Goal: Task Accomplishment & Management: Manage account settings

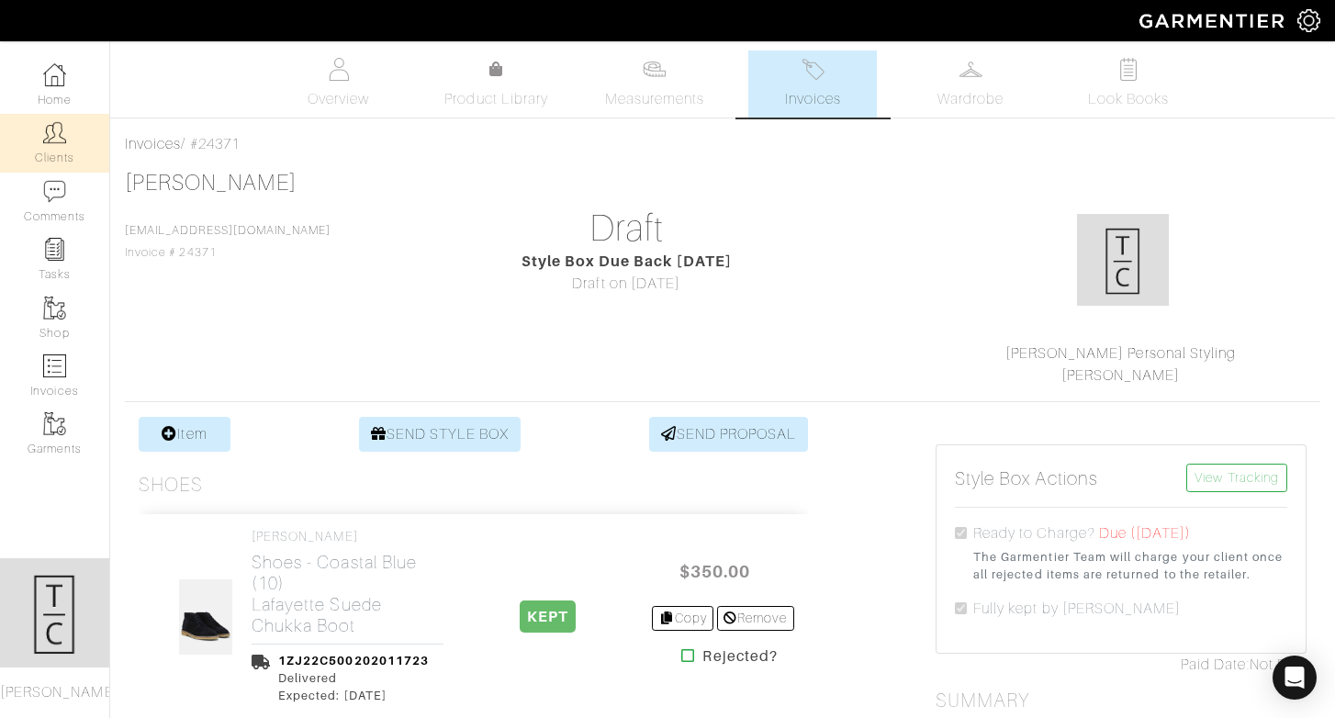
click at [67, 131] on link "Clients" at bounding box center [54, 143] width 109 height 58
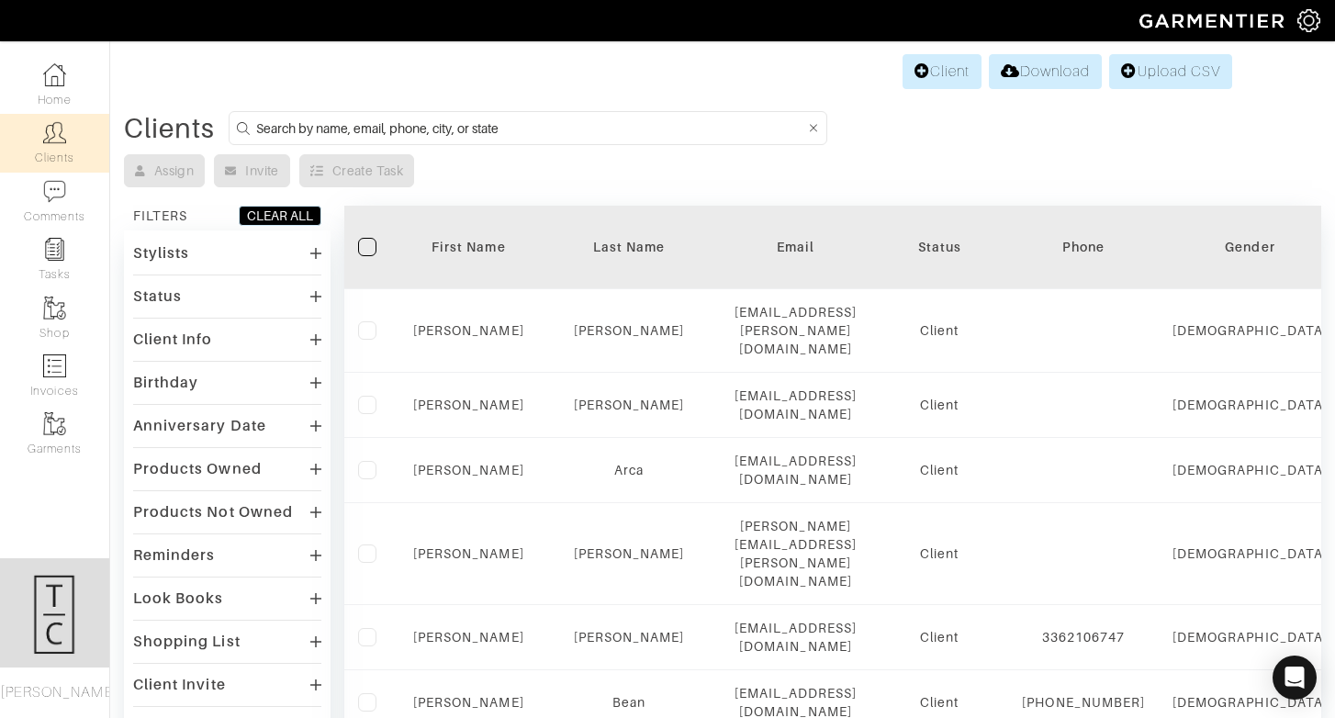
click at [387, 133] on input at bounding box center [530, 128] width 549 height 23
type input "jamie"
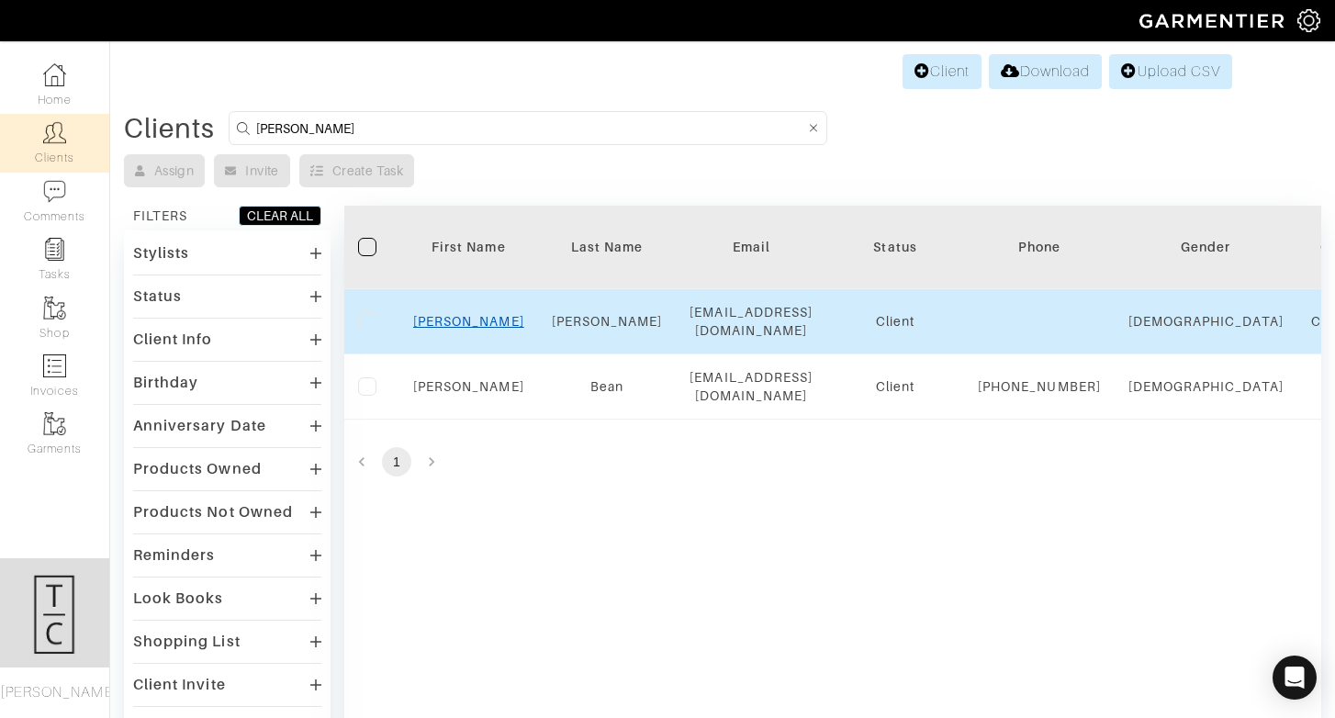
click at [459, 319] on link "Jamie" at bounding box center [468, 321] width 111 height 15
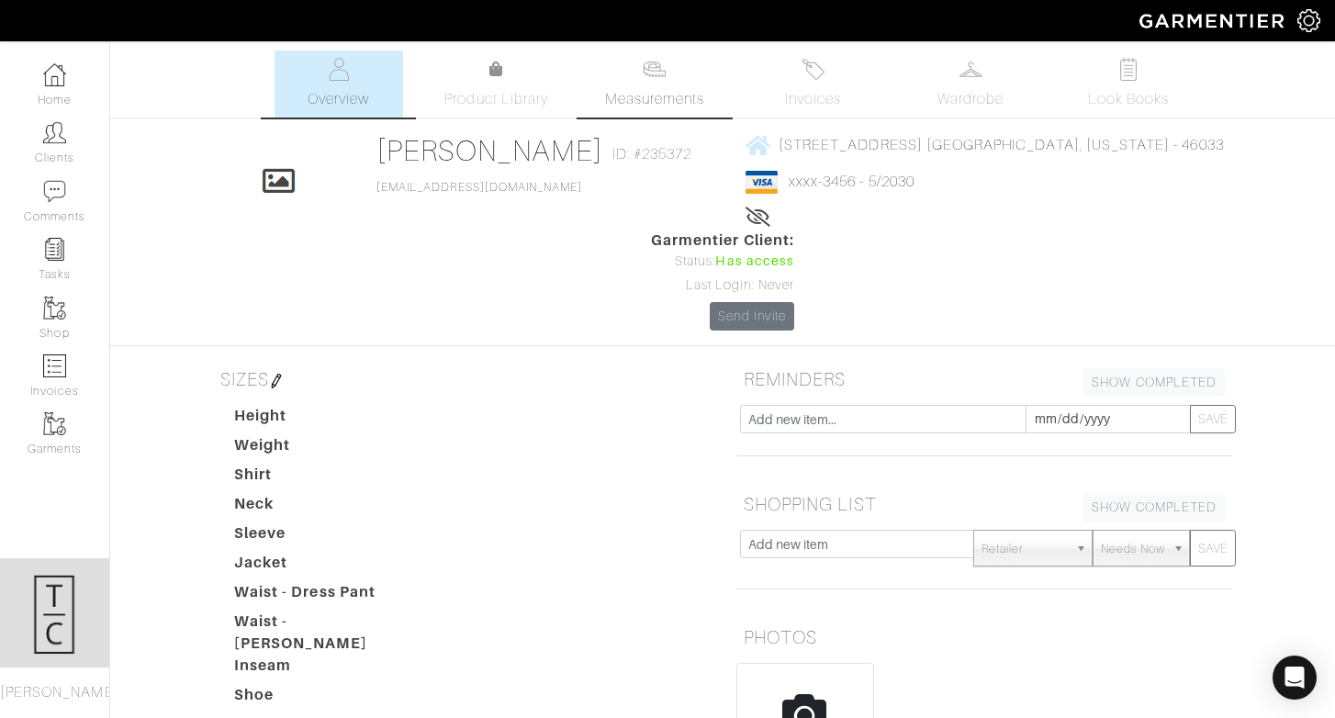
click at [661, 80] on img at bounding box center [654, 69] width 23 height 23
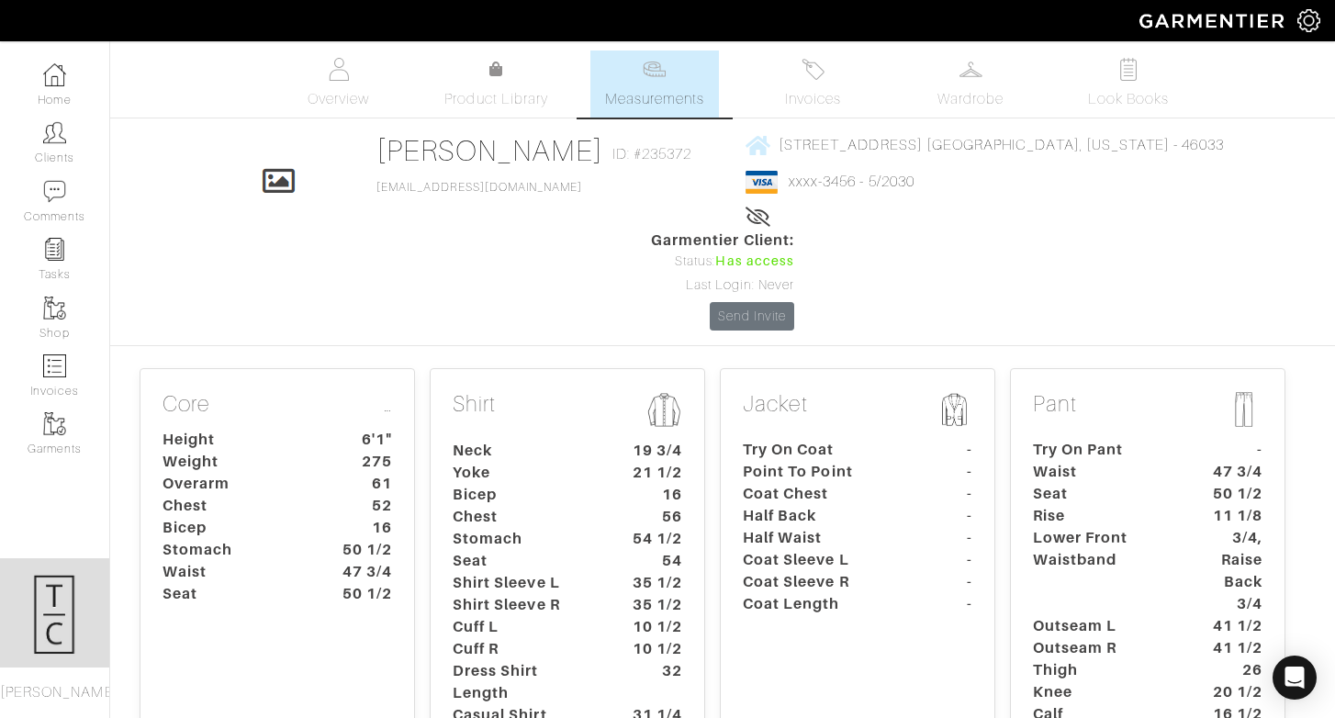
click at [536, 528] on dt "Stomach" at bounding box center [525, 539] width 172 height 22
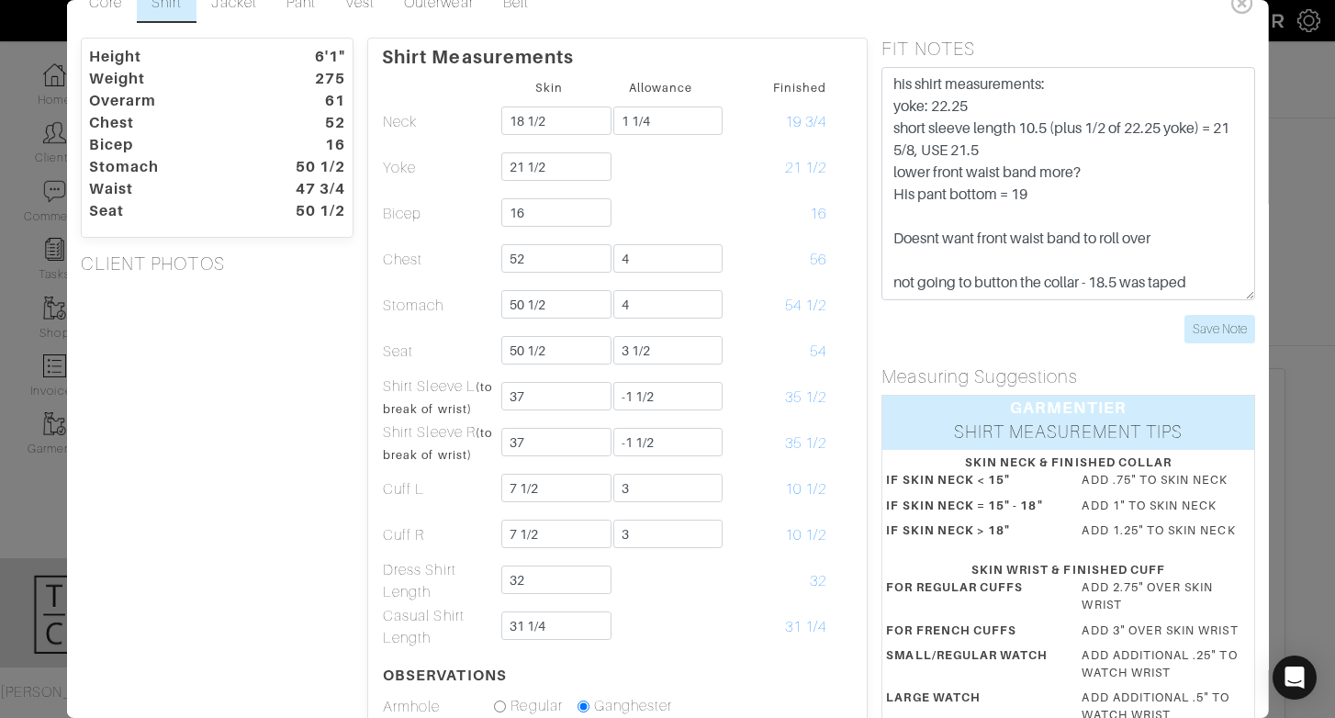
scroll to position [33, 0]
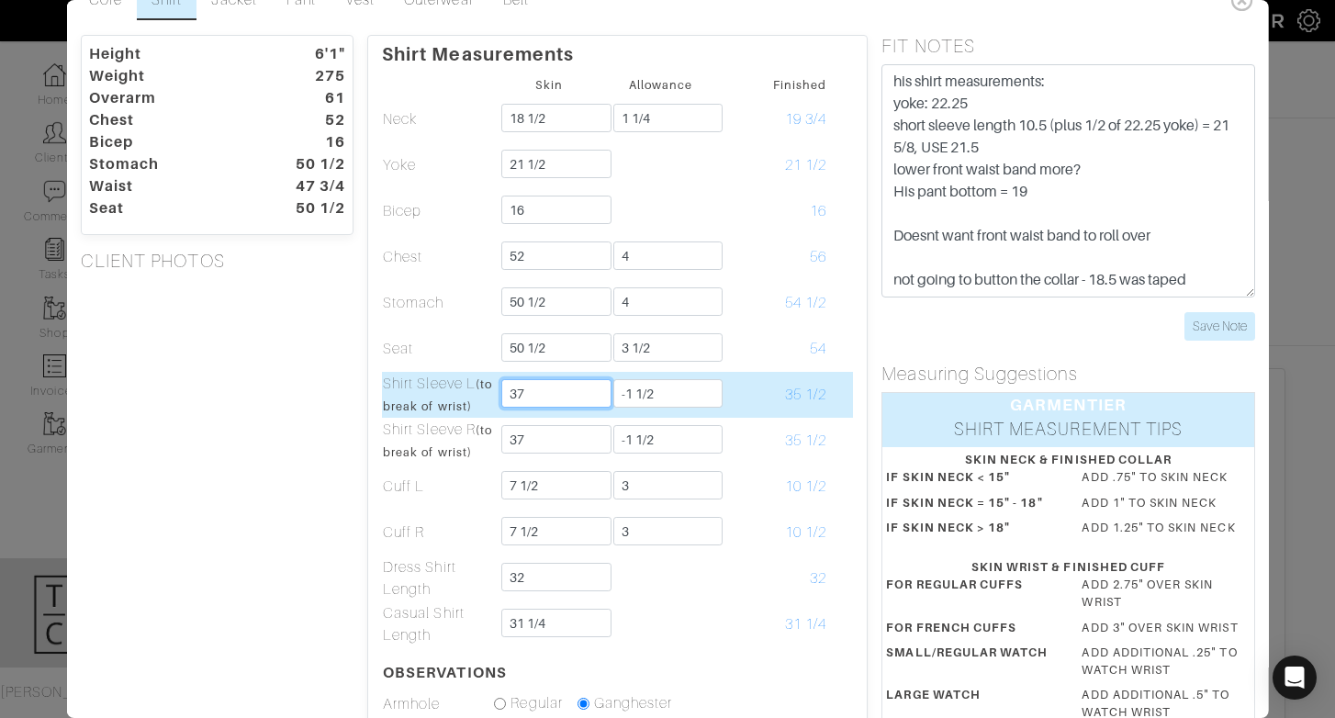
click at [553, 398] on input "37" at bounding box center [555, 393] width 109 height 28
click at [571, 397] on input "37" at bounding box center [555, 393] width 109 height 28
type input "3"
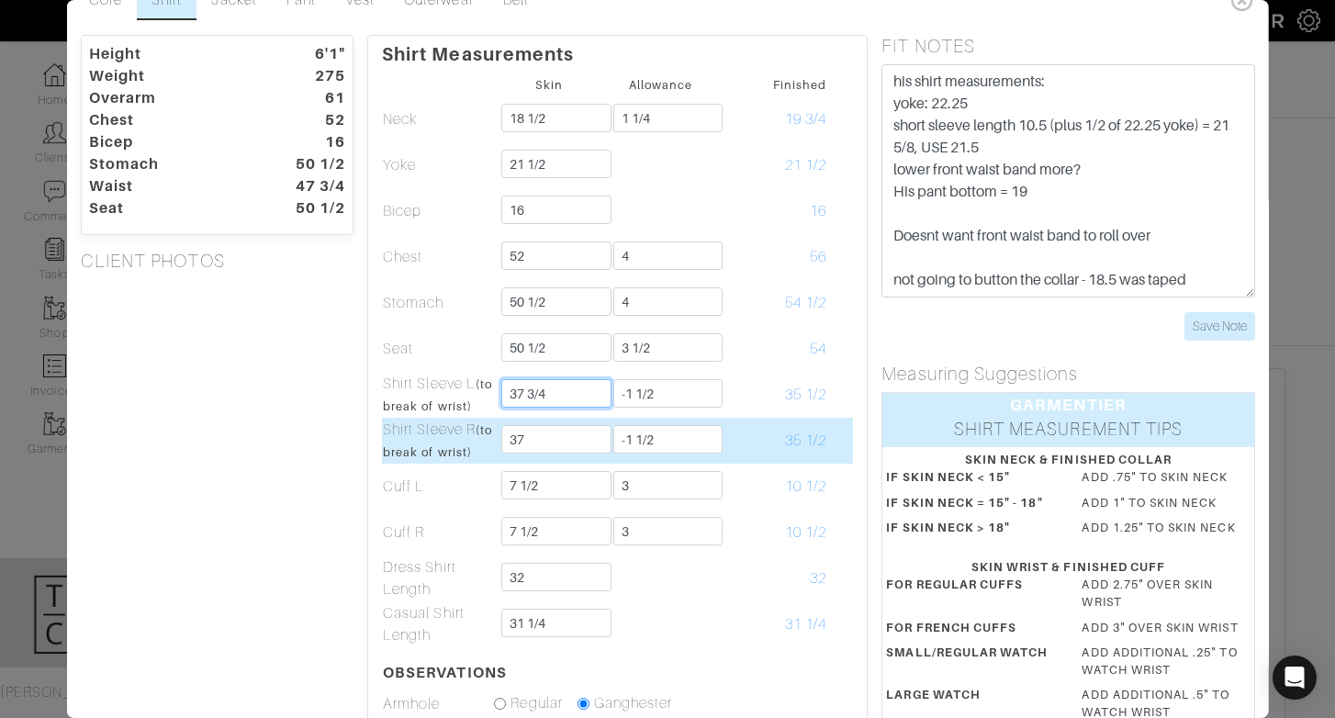
type input "37 3/4"
click at [555, 432] on input "37" at bounding box center [555, 439] width 109 height 28
click at [544, 444] on input "37" at bounding box center [555, 439] width 109 height 28
type input "37 3/4"
click at [579, 456] on td "37 3/4" at bounding box center [548, 441] width 111 height 46
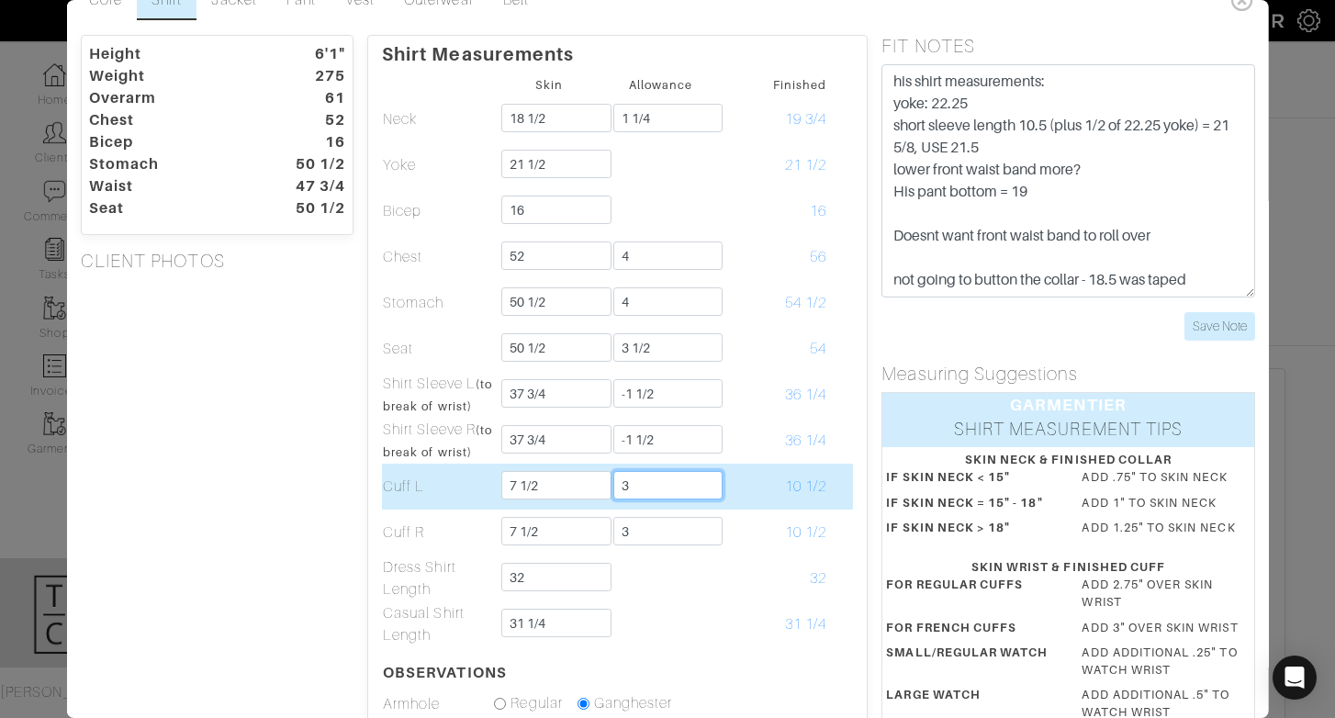
click at [660, 487] on input "3" at bounding box center [666, 485] width 109 height 28
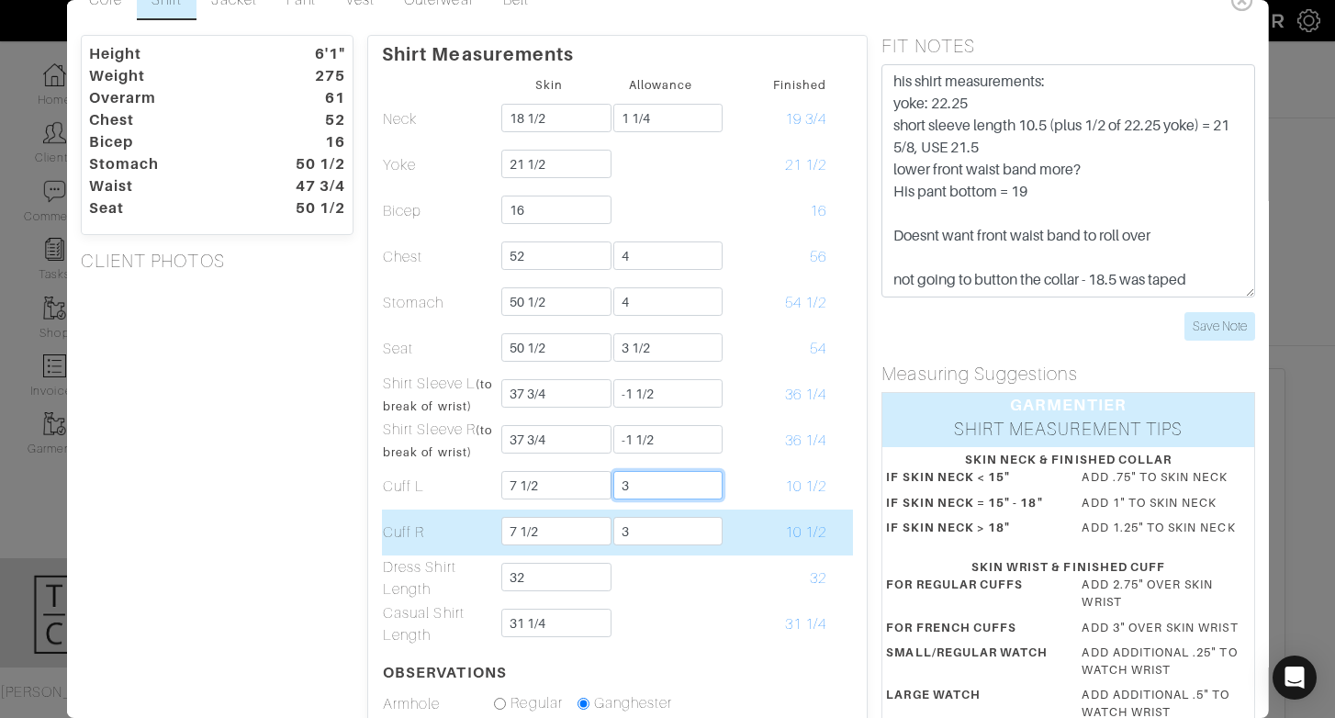
type input "3 1/4"
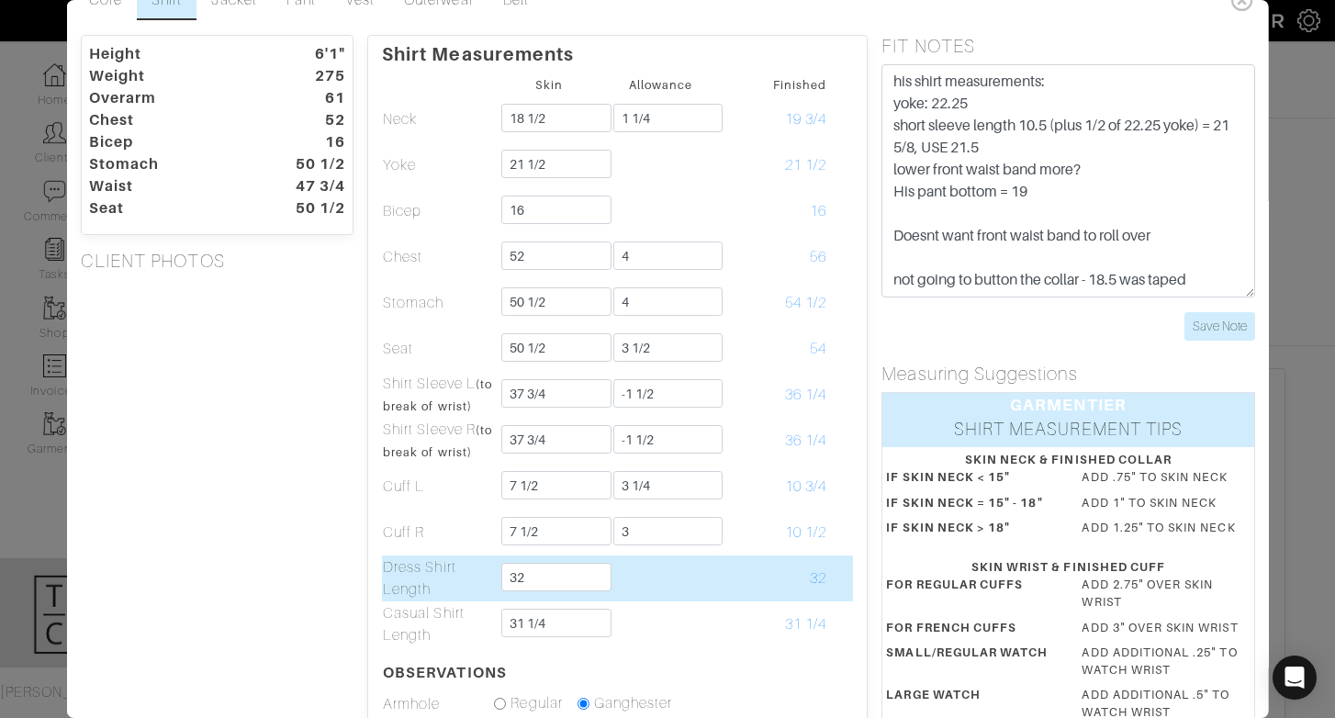
click at [678, 600] on td at bounding box center [659, 578] width 111 height 46
click at [580, 578] on input "32" at bounding box center [555, 577] width 109 height 28
type input "32 1/2"
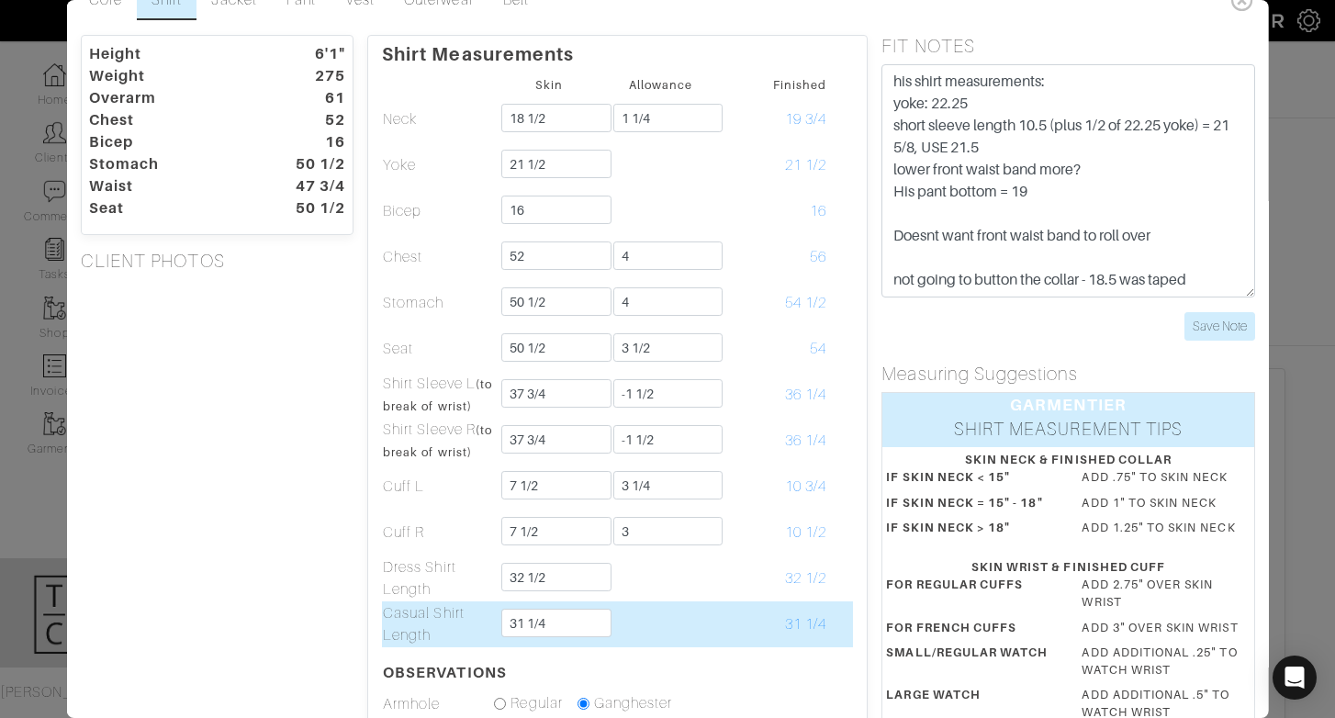
click at [666, 619] on td at bounding box center [659, 624] width 111 height 46
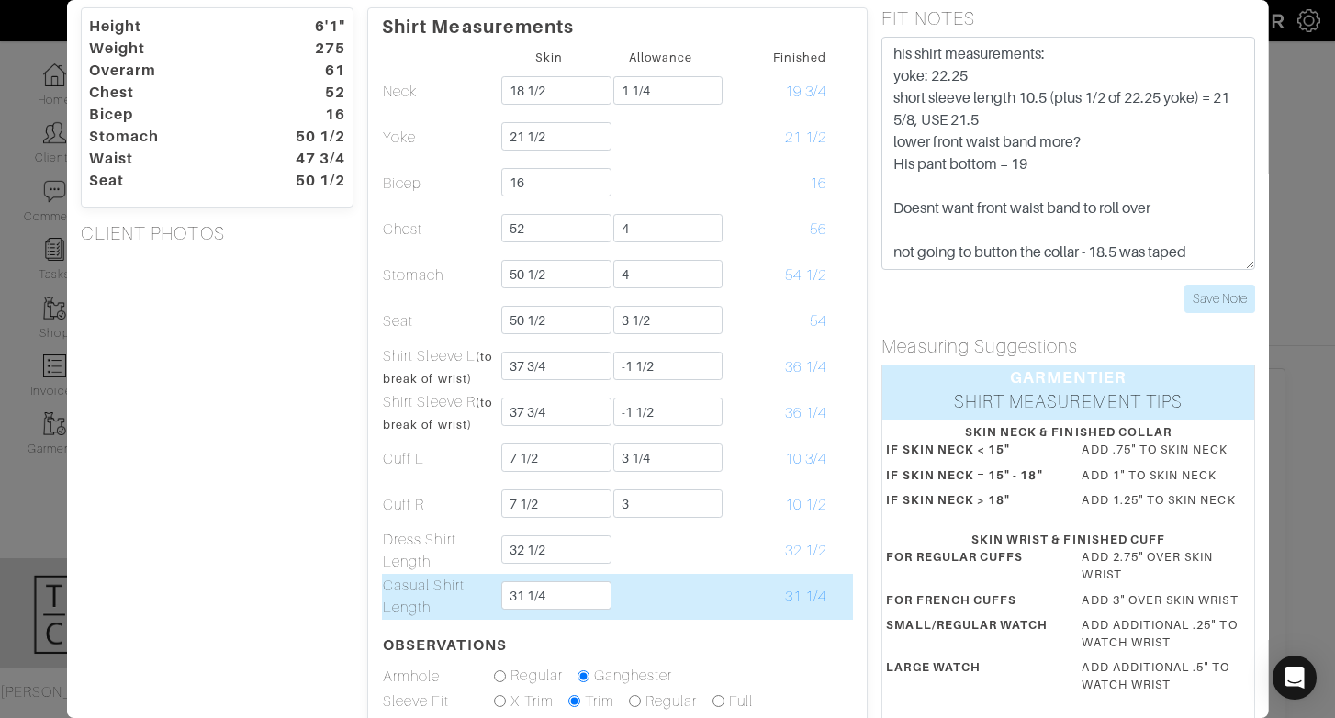
scroll to position [63, 0]
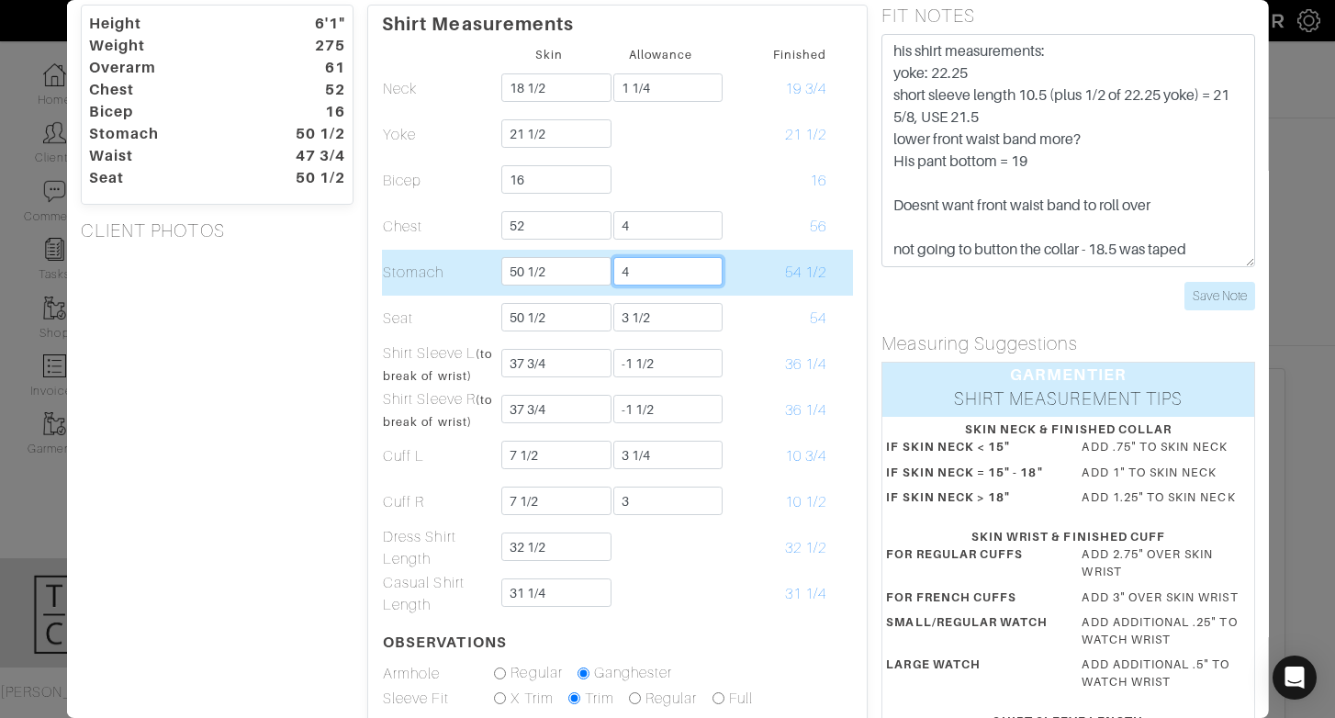
click at [660, 278] on input "4" at bounding box center [666, 271] width 109 height 28
type input "3"
type input "4"
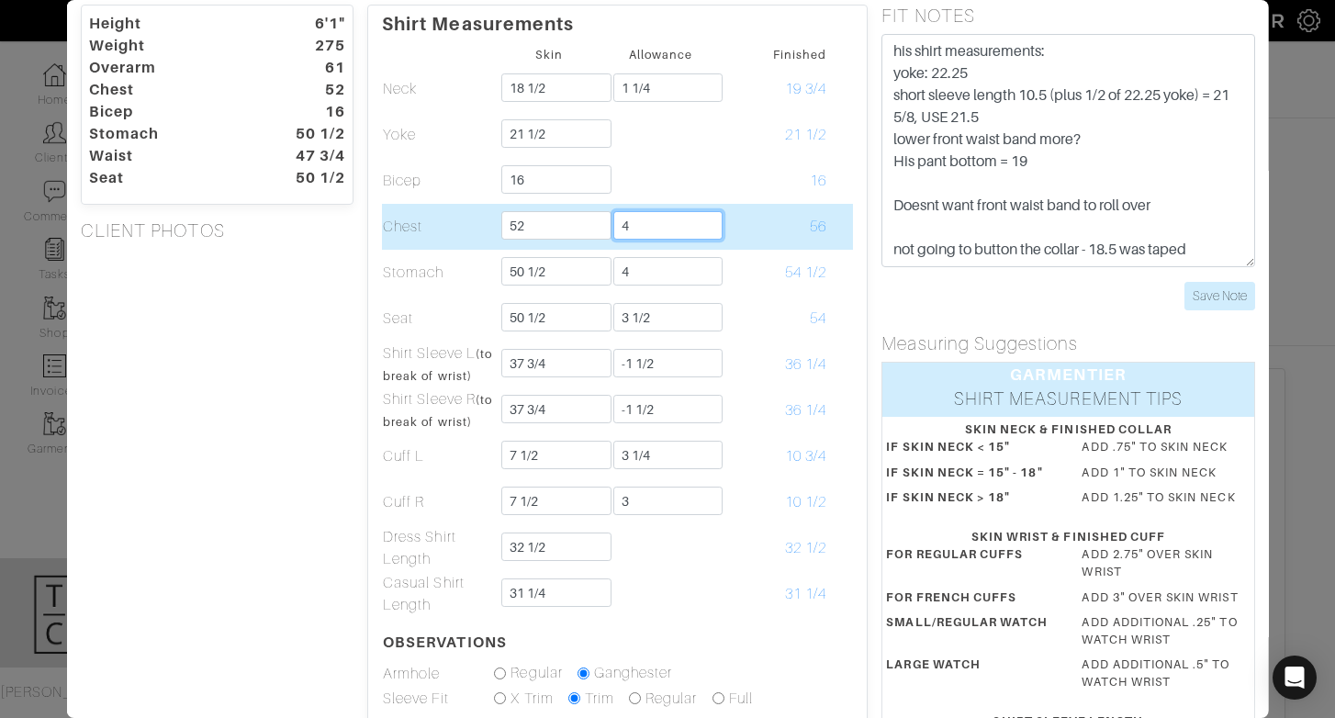
click at [649, 237] on input "4" at bounding box center [666, 225] width 109 height 28
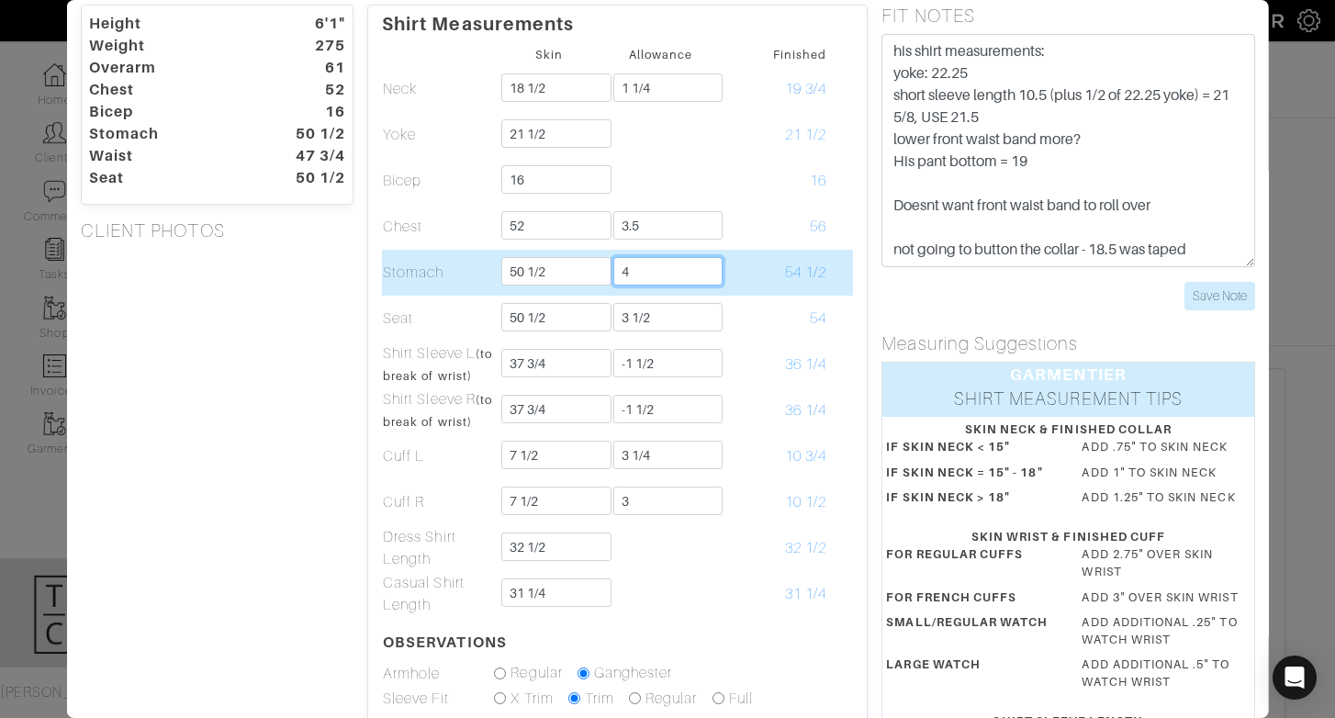
type input "3 1/2"
click at [639, 257] on input "4" at bounding box center [666, 271] width 109 height 28
type input "3 1/2"
click at [676, 292] on td "3 1/2" at bounding box center [659, 273] width 111 height 46
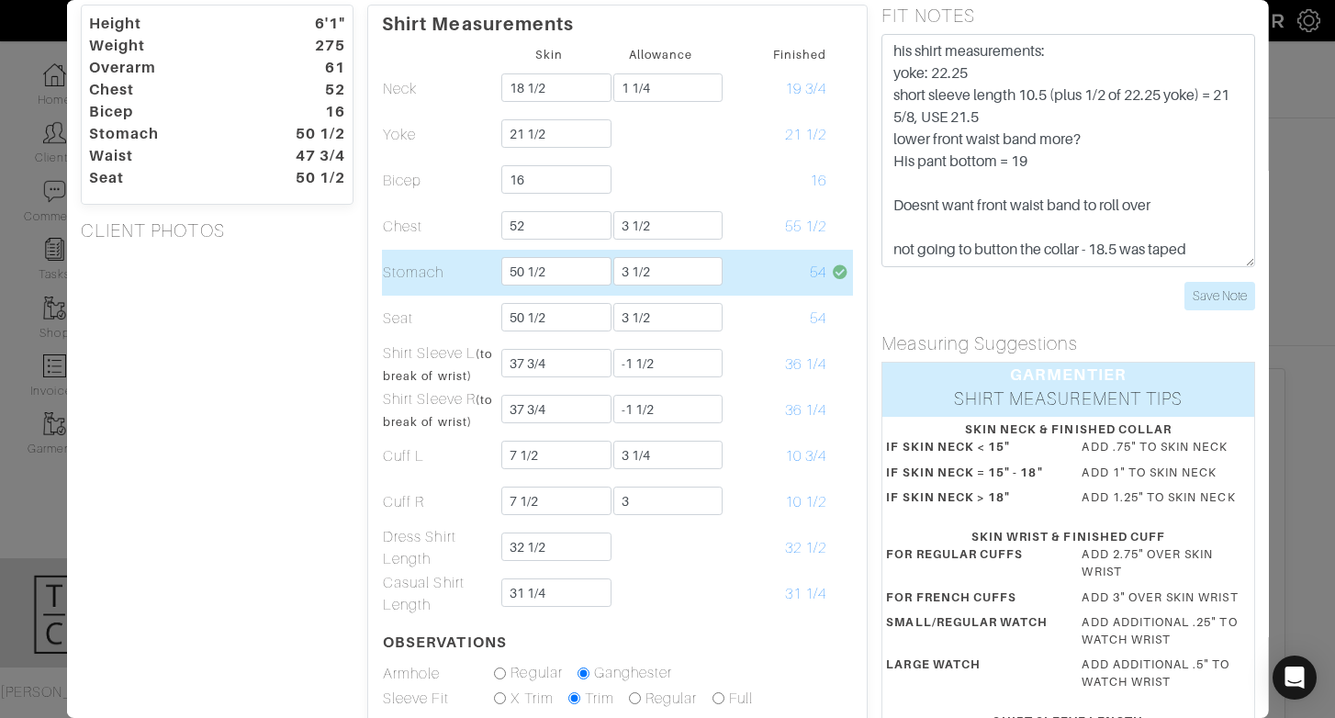
scroll to position [0, 0]
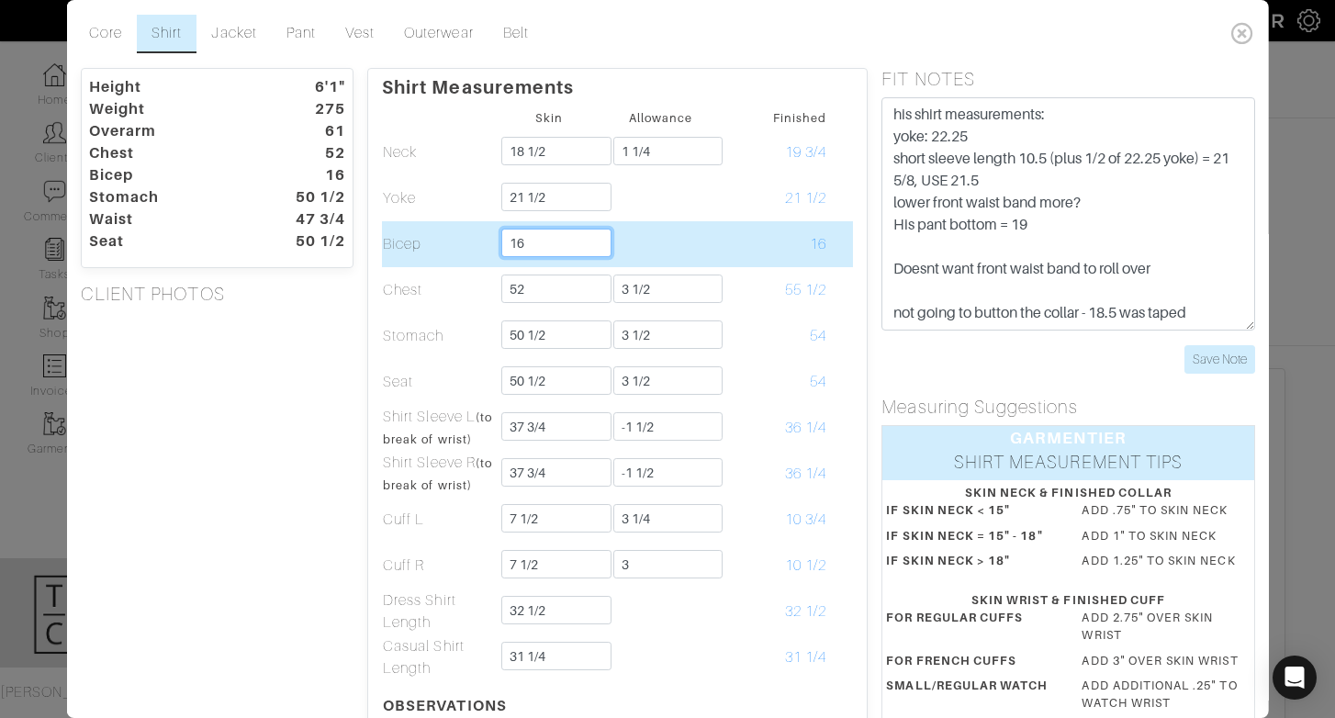
click at [558, 248] on input "16" at bounding box center [555, 243] width 109 height 28
click at [653, 233] on td at bounding box center [659, 244] width 111 height 46
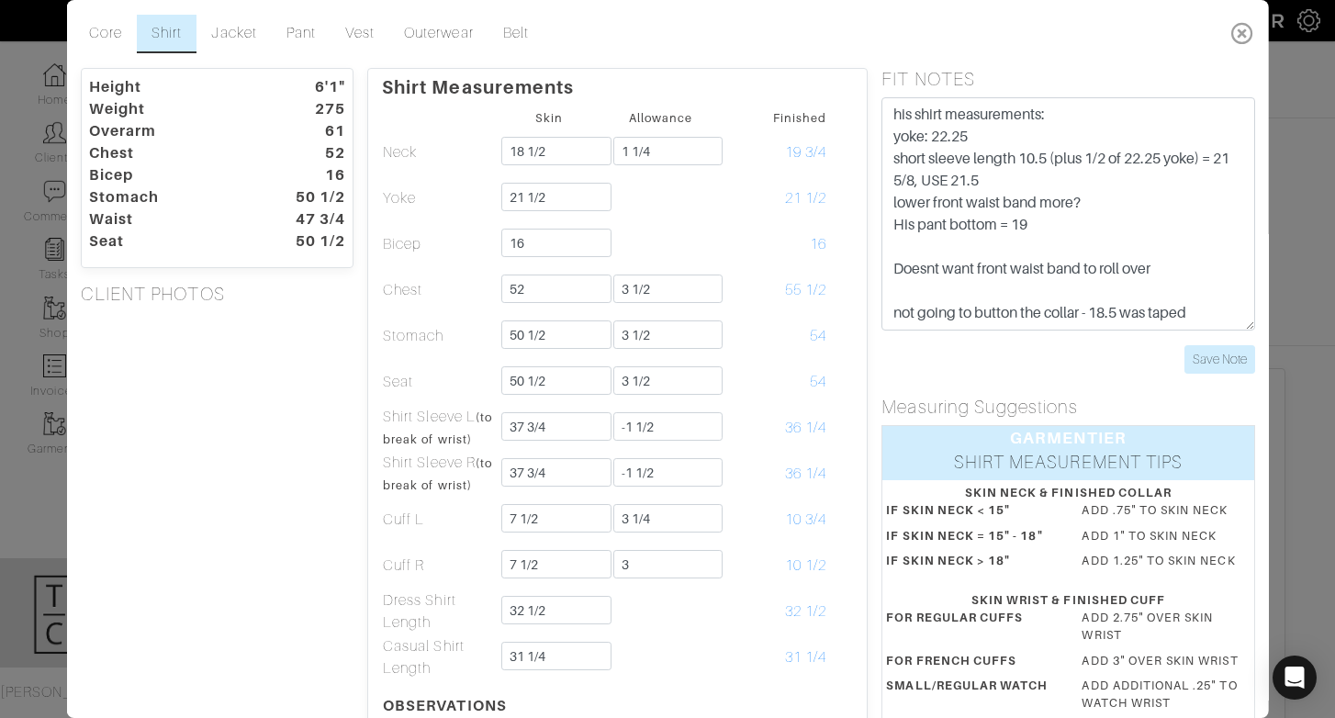
click at [1246, 25] on icon at bounding box center [1242, 33] width 38 height 37
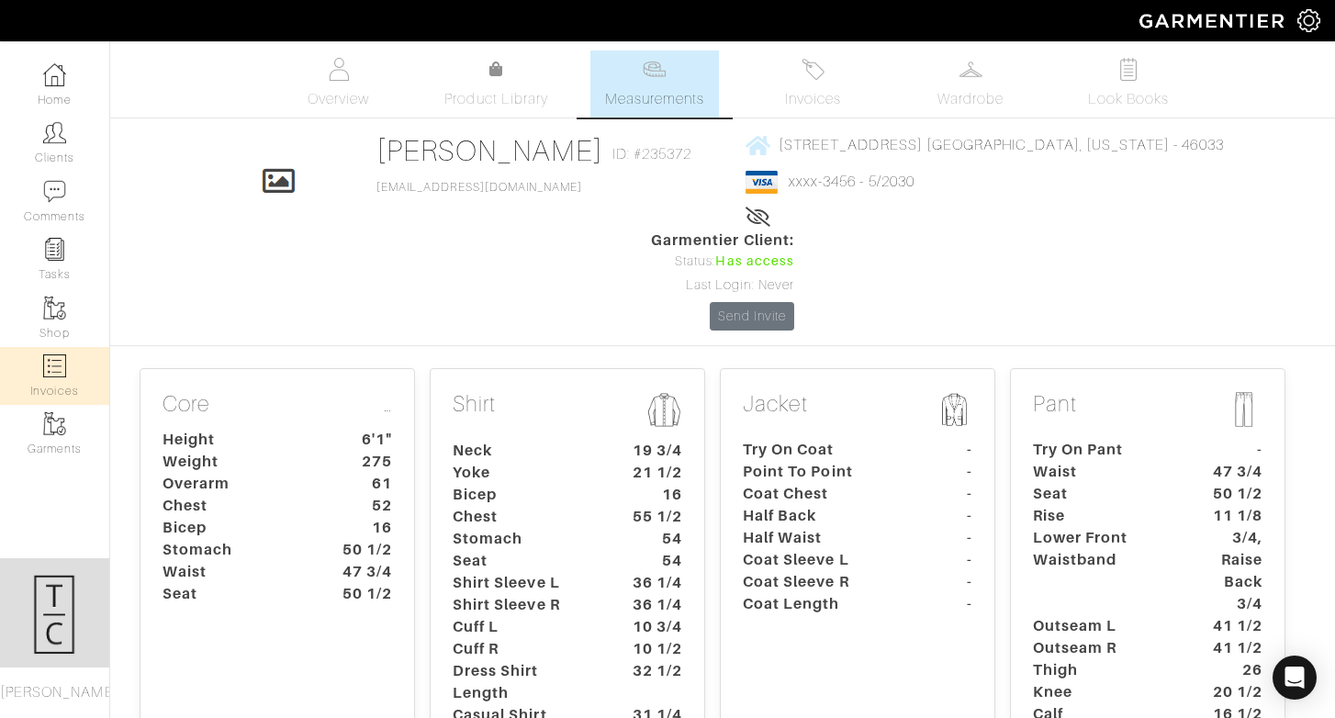
click at [53, 371] on img at bounding box center [54, 365] width 23 height 23
select select
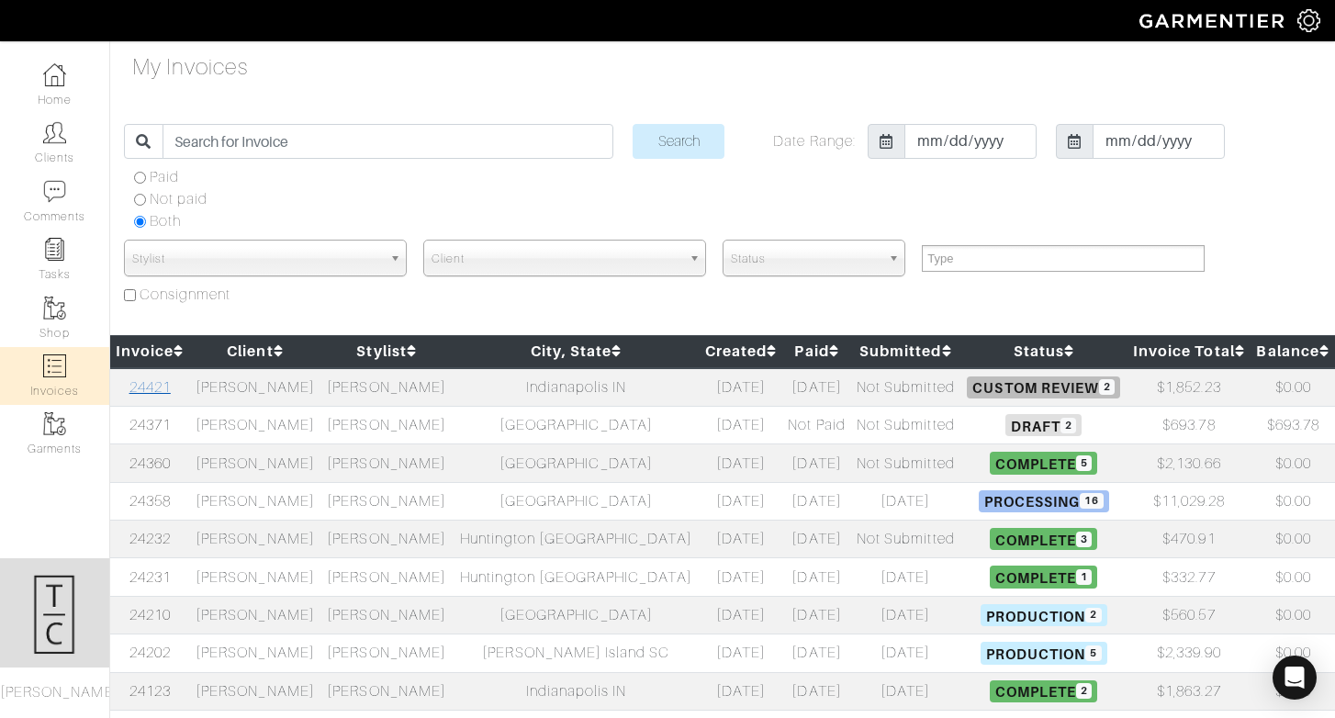
click at [163, 379] on link "24421" at bounding box center [149, 387] width 41 height 17
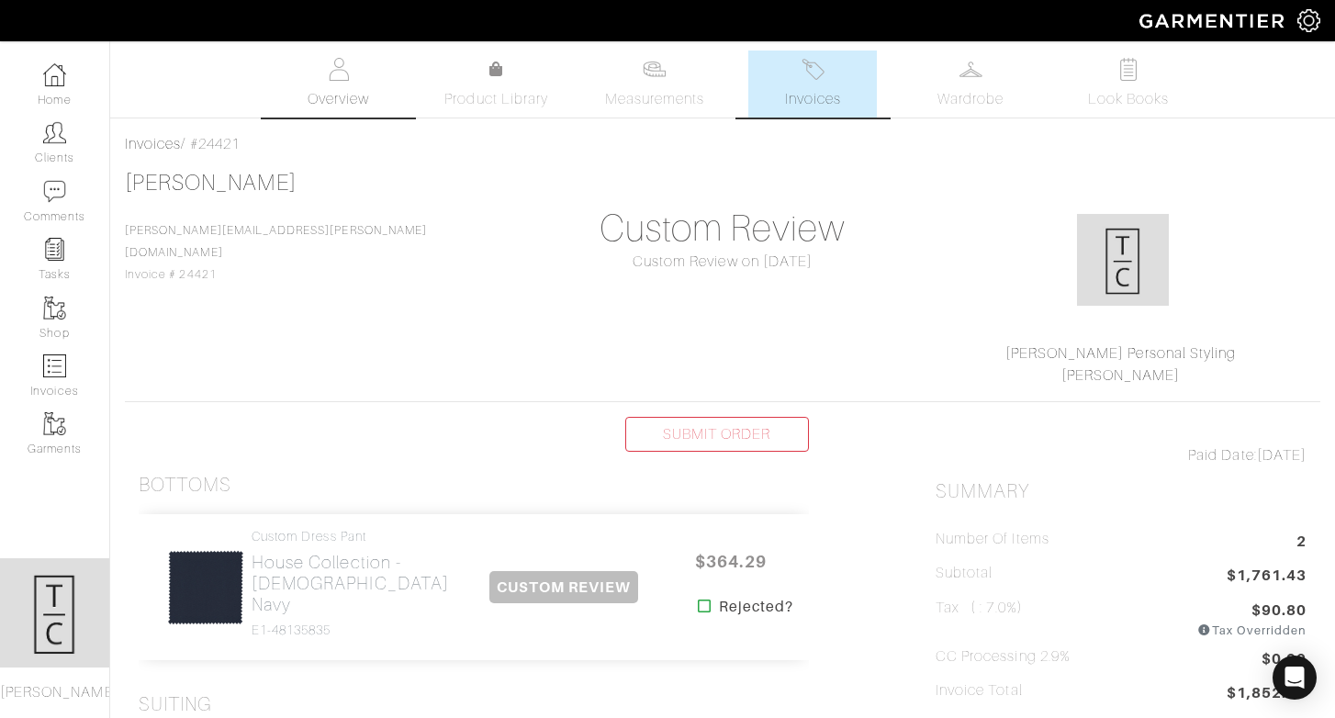
click at [352, 102] on span "Overview" at bounding box center [339, 99] width 62 height 22
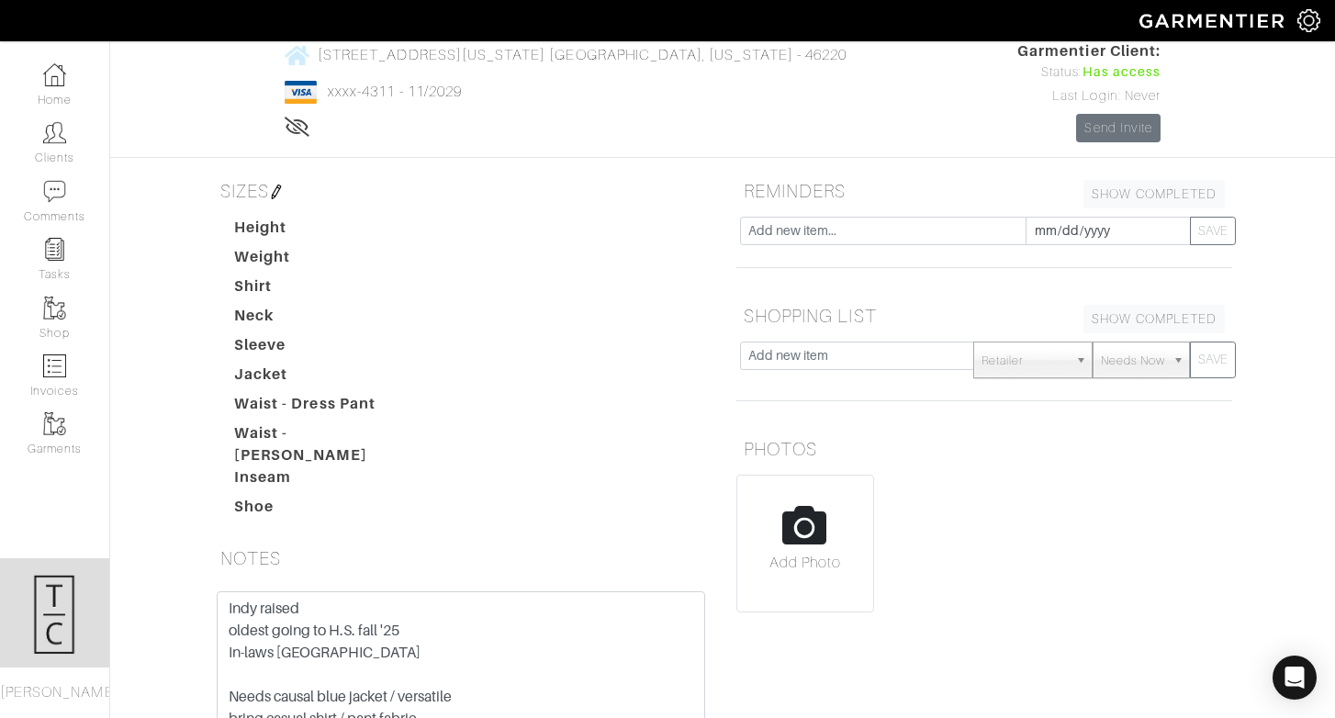
scroll to position [337, 0]
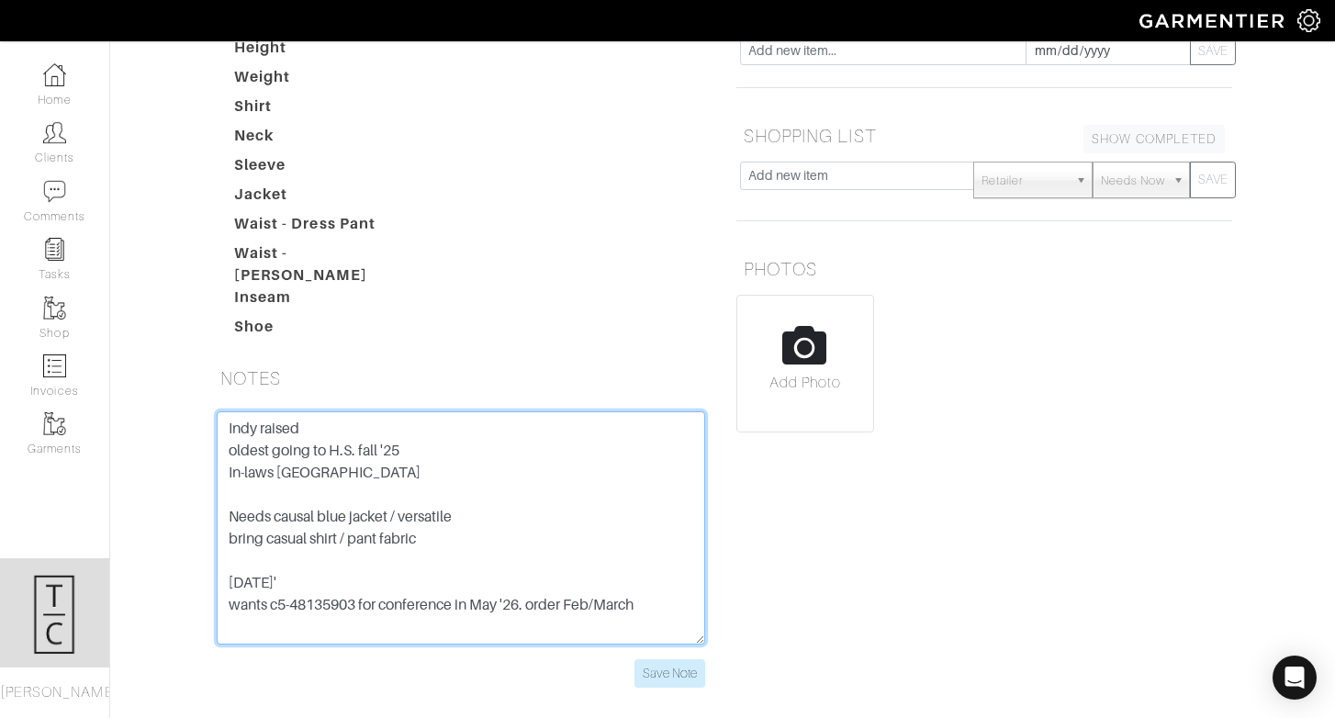
click at [663, 525] on textarea "Indy raised oldest going to H.S. fall '25 In-laws Kiawah Island Needs causal bl…" at bounding box center [461, 527] width 488 height 233
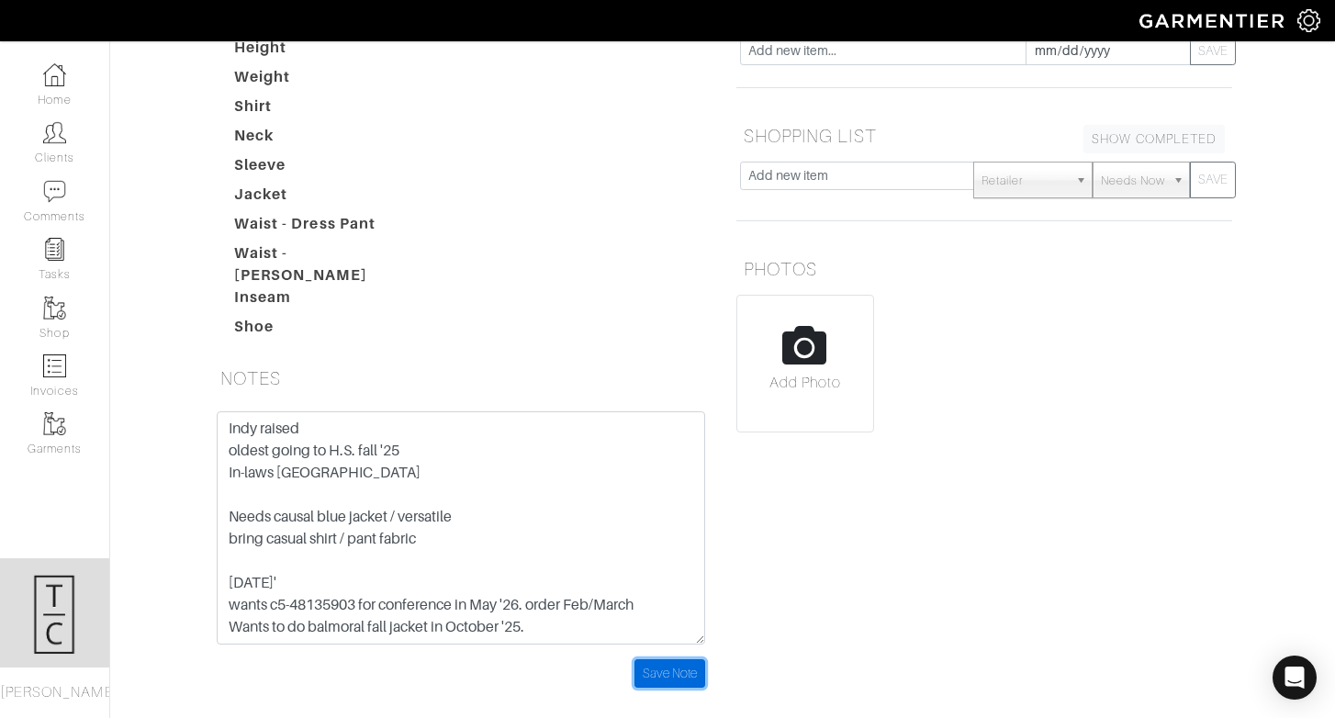
drag, startPoint x: 687, startPoint y: 595, endPoint x: 372, endPoint y: 491, distance: 331.6
click at [372, 491] on form "Indy raised oldest going to H.S. fall '25 In-laws Kiawah Island Needs causal bl…" at bounding box center [461, 549] width 488 height 276
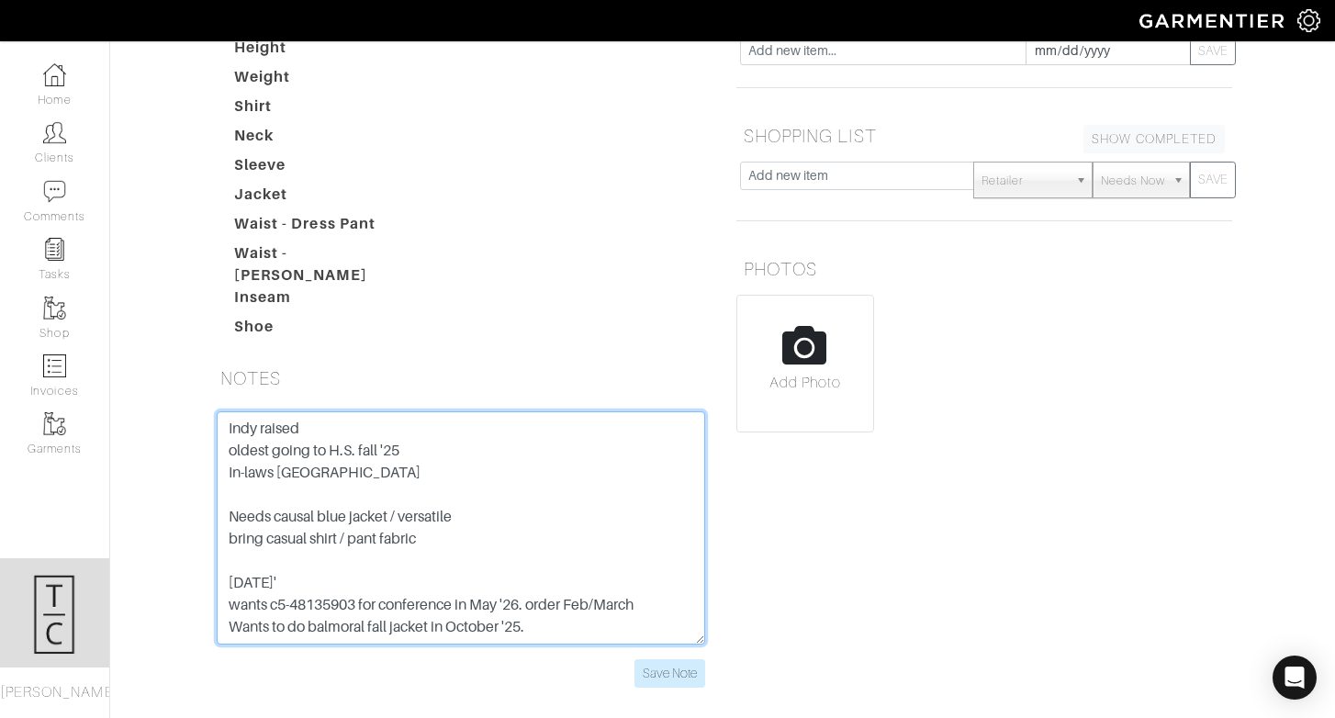
click at [269, 504] on textarea "Indy raised oldest going to H.S. fall '25 In-laws Kiawah Island Needs causal bl…" at bounding box center [461, 527] width 488 height 233
click at [395, 508] on textarea "Indy raised oldest going to H.S. fall '25 In-laws Kiawah Island Needs causal bl…" at bounding box center [461, 527] width 488 height 233
click at [533, 549] on textarea "Indy raised oldest going to H.S. fall '25 In-laws Kiawah Island Needs causal bl…" at bounding box center [461, 527] width 488 height 233
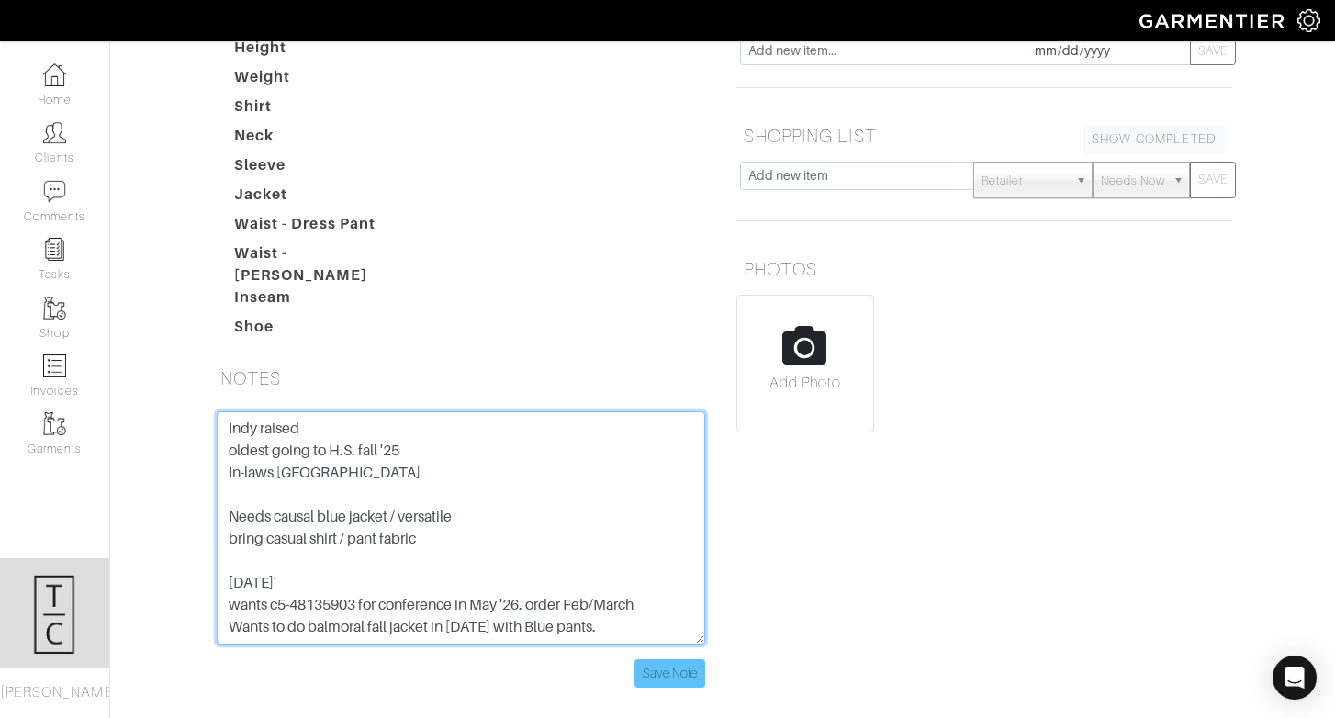
type textarea "Indy raised oldest going to H.S. fall '25 In-laws Kiawah Island Needs causal bl…"
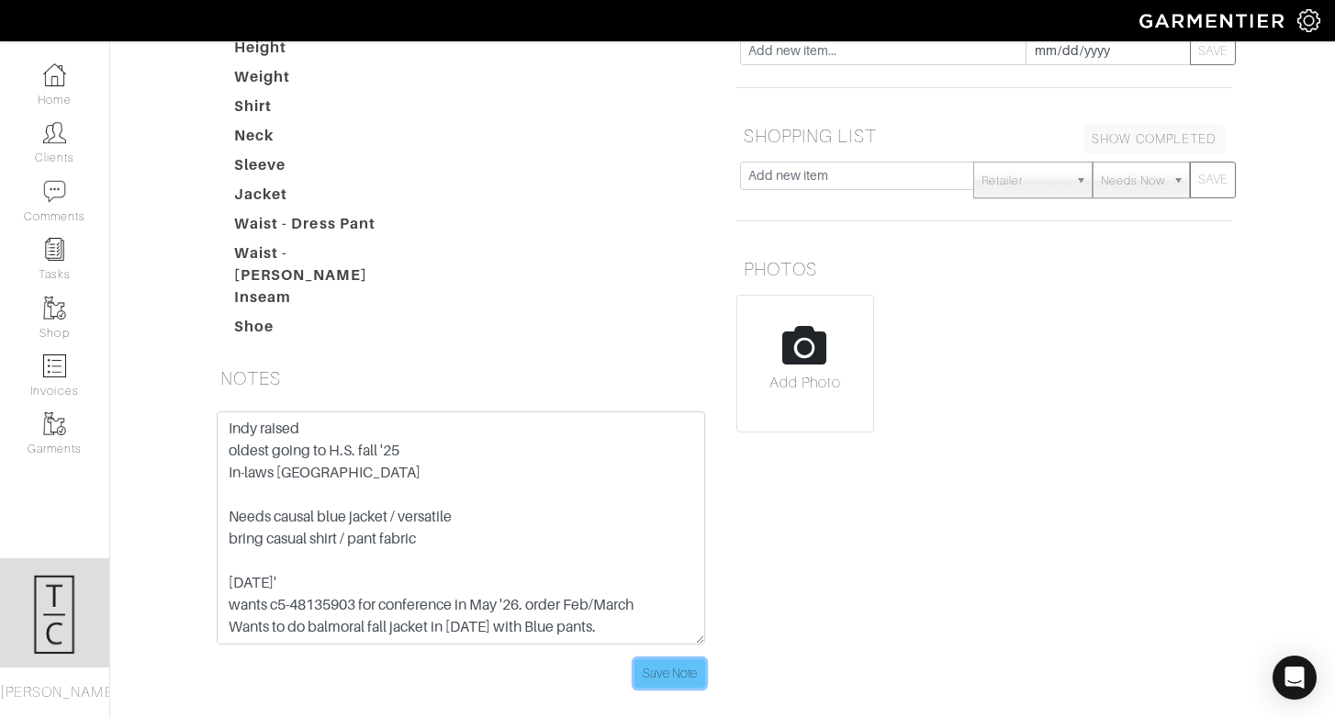
click at [669, 659] on input "Save Note" at bounding box center [669, 673] width 71 height 28
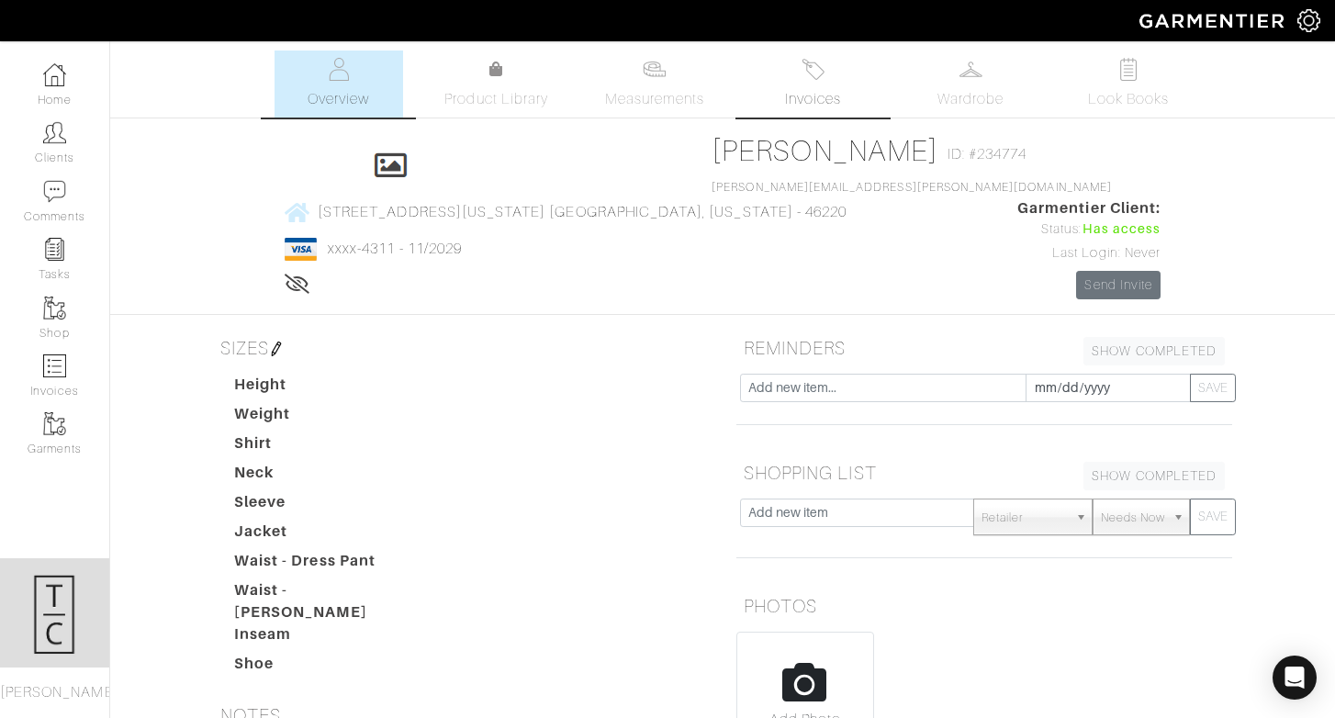
click at [811, 95] on span "Invoices" at bounding box center [813, 99] width 56 height 22
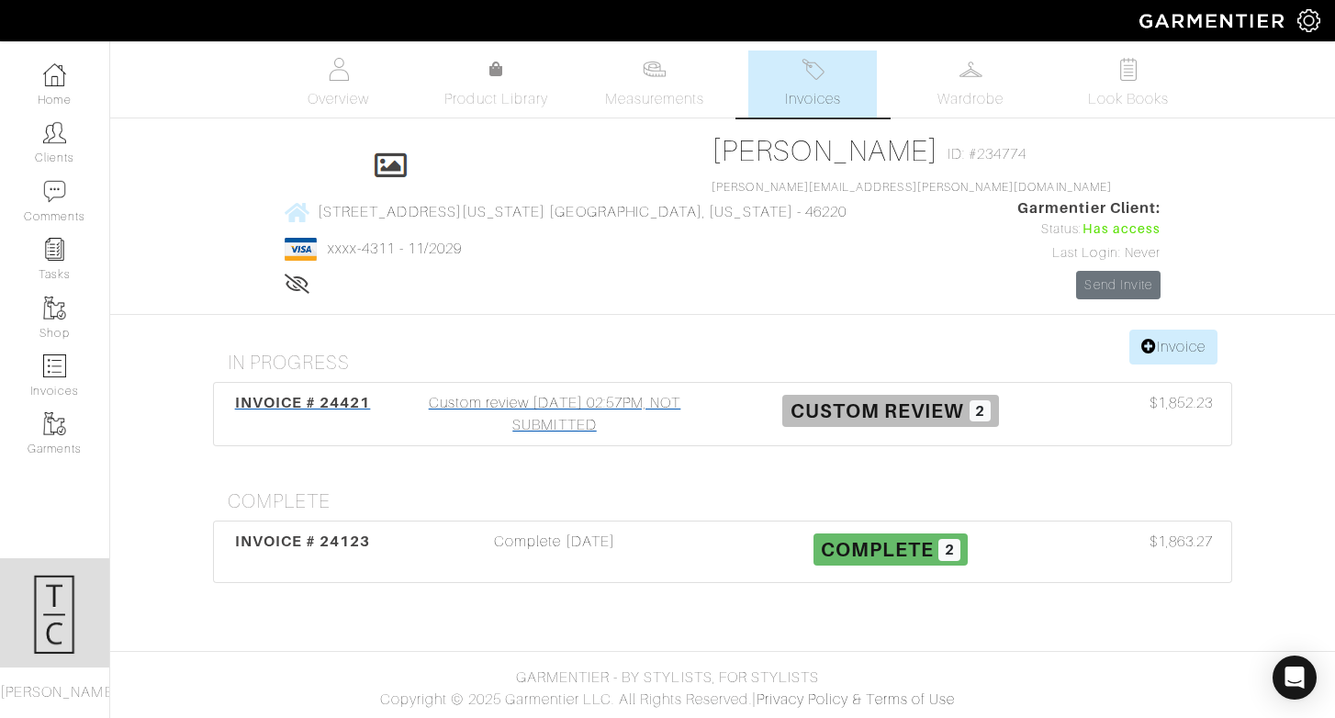
click at [532, 392] on div "Custom review 08/21/25 02:57PM, NOT SUBMITTED" at bounding box center [555, 414] width 336 height 44
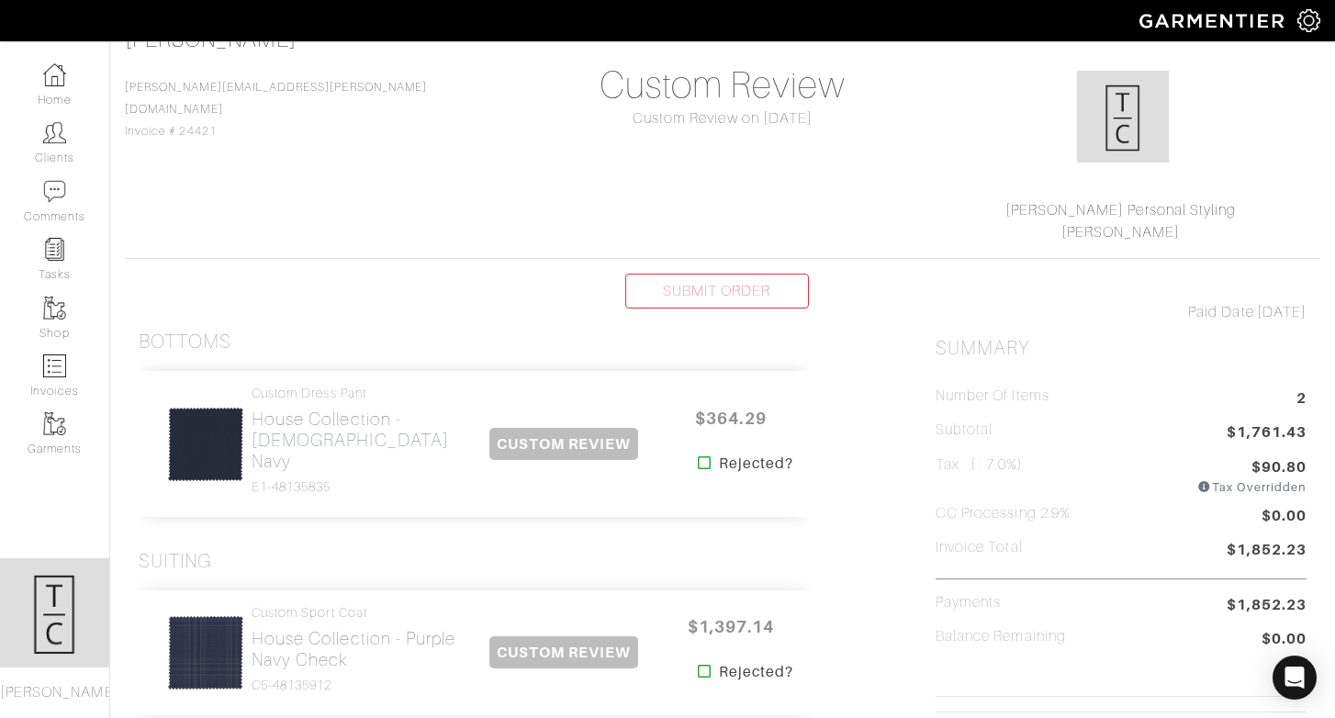
scroll to position [145, 0]
click at [355, 410] on h2 "House Collection - British Navy" at bounding box center [356, 438] width 208 height 63
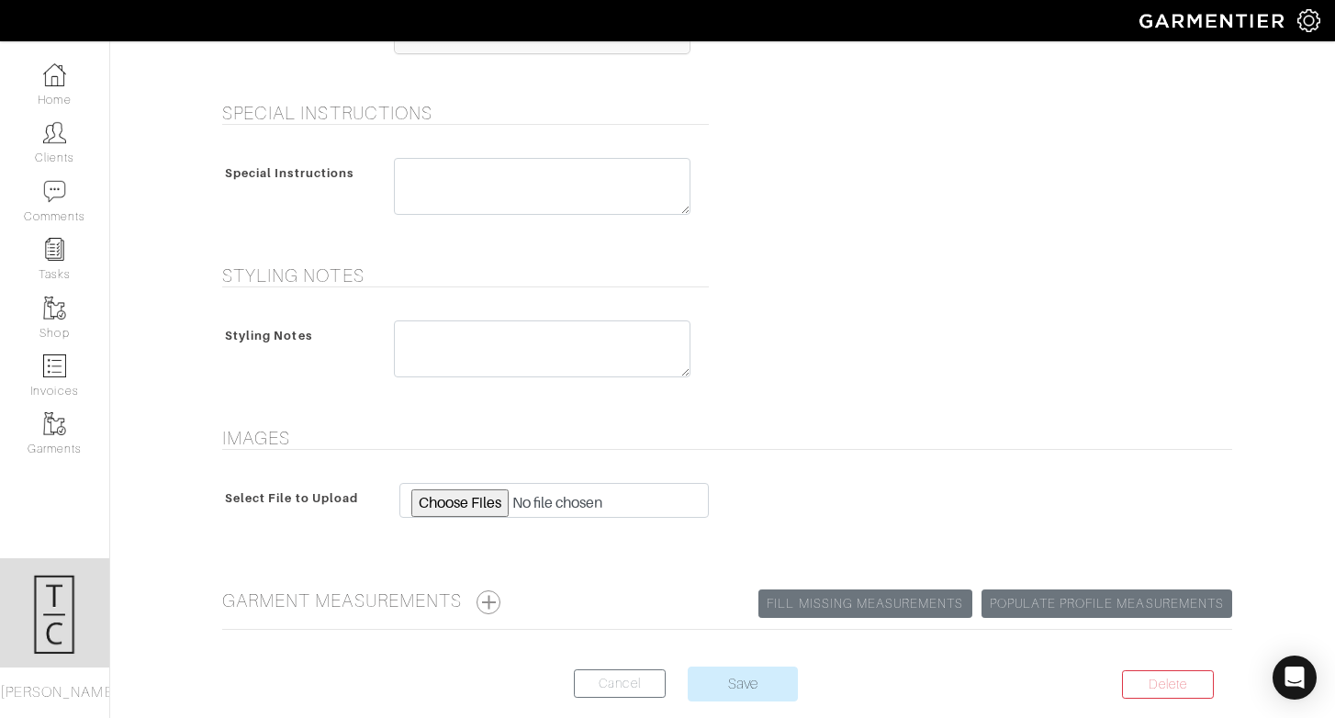
scroll to position [773, 0]
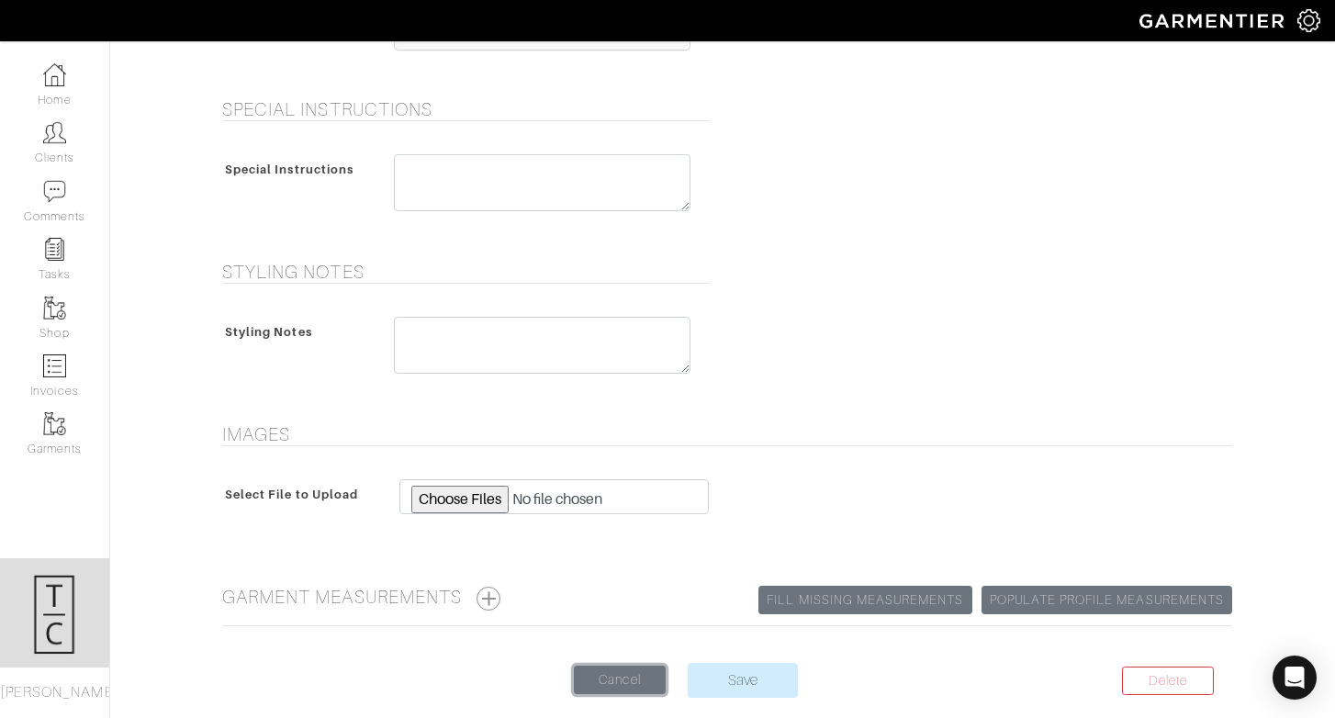
click at [594, 687] on link "Cancel" at bounding box center [620, 680] width 92 height 28
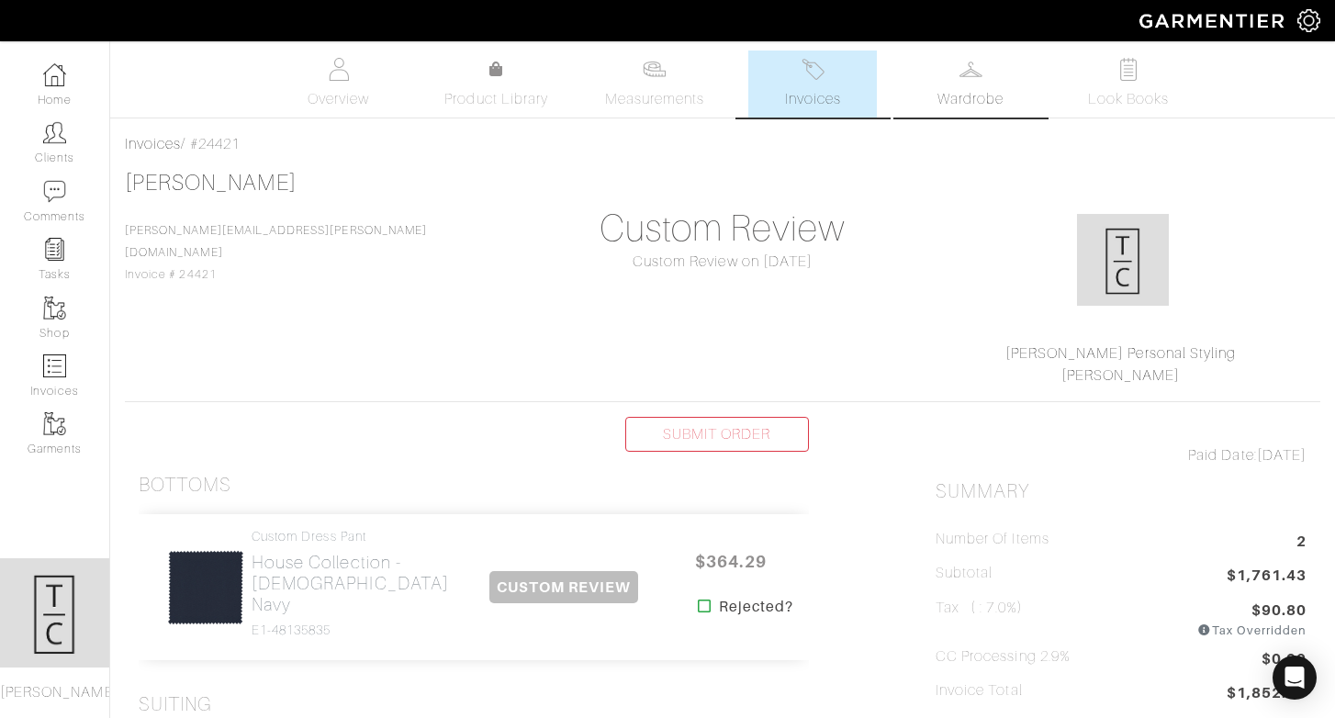
click at [959, 82] on link "Wardrobe" at bounding box center [970, 83] width 129 height 67
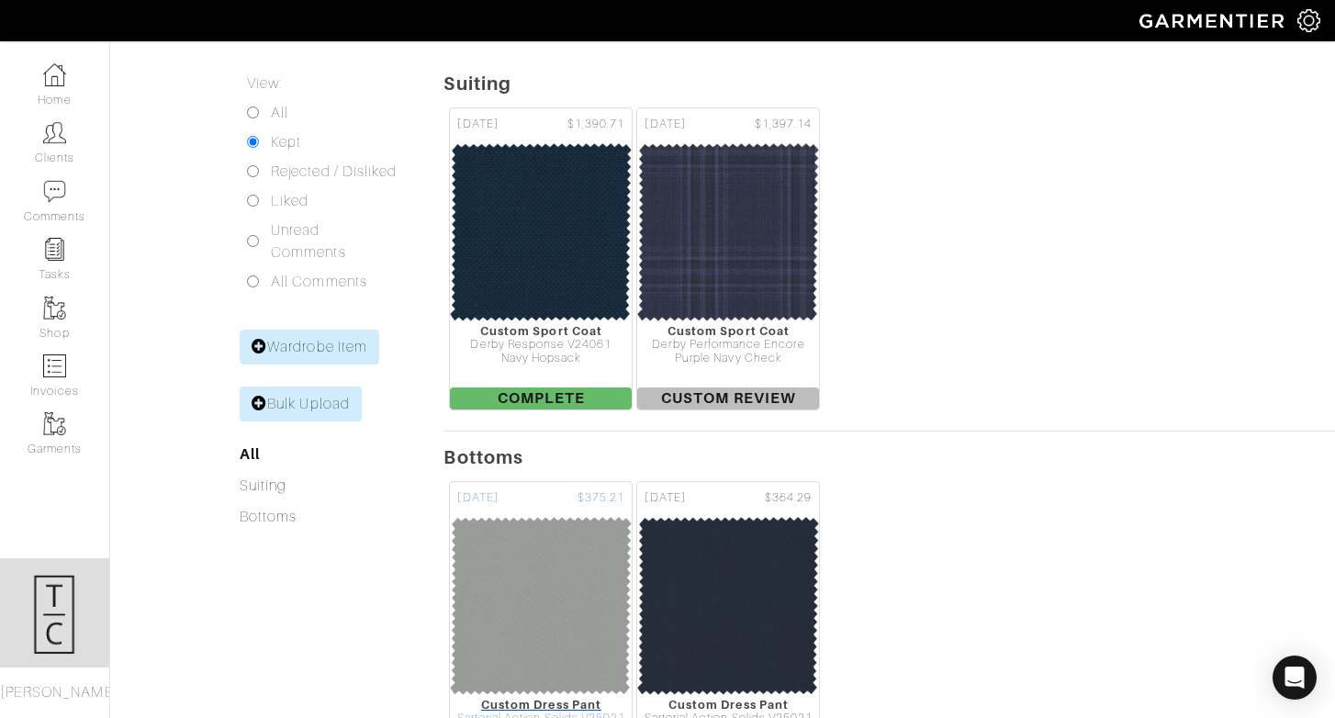
scroll to position [283, 0]
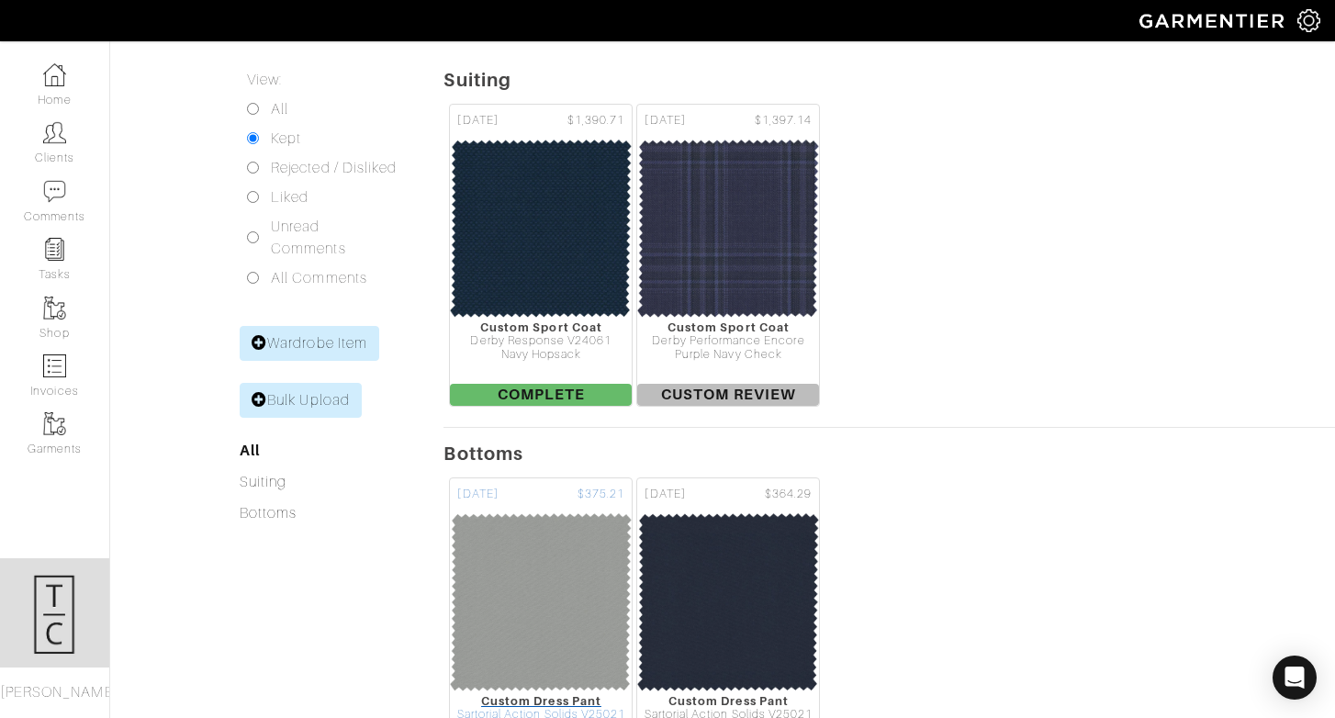
click at [516, 541] on img at bounding box center [541, 602] width 184 height 184
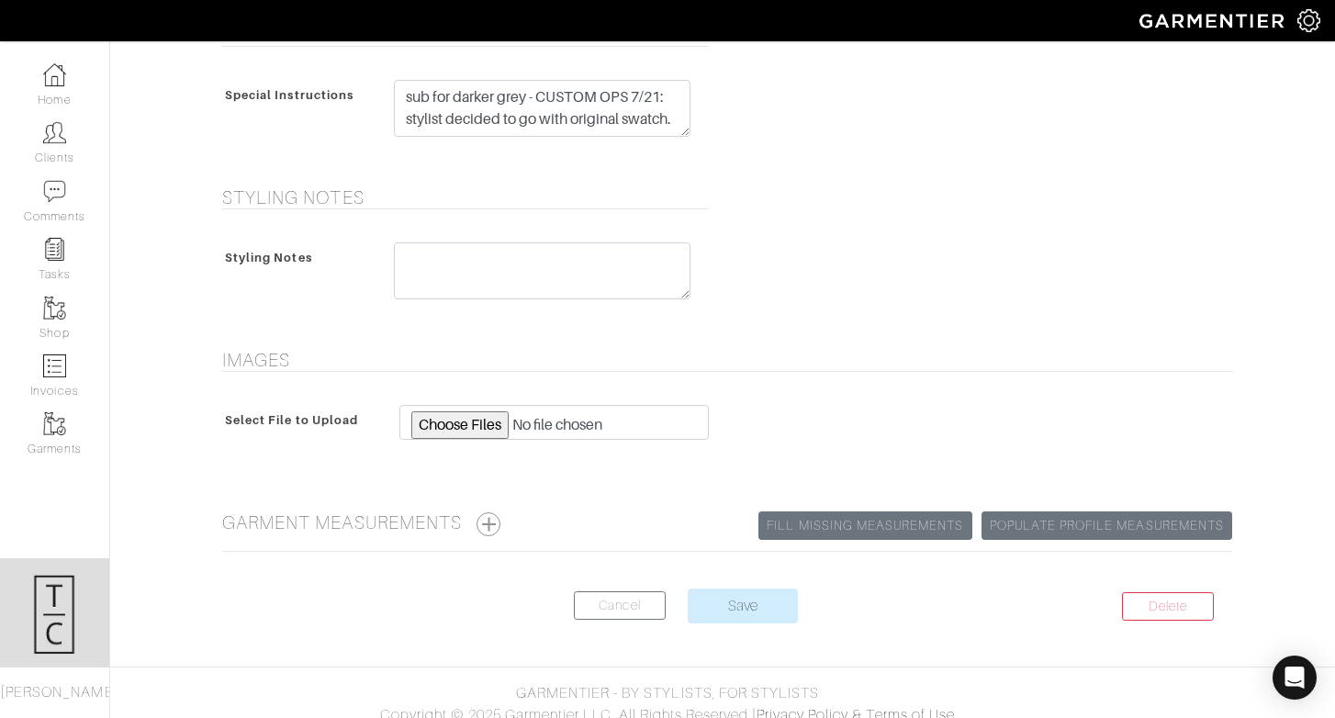
scroll to position [879, 0]
click at [483, 515] on button "button" at bounding box center [488, 522] width 24 height 24
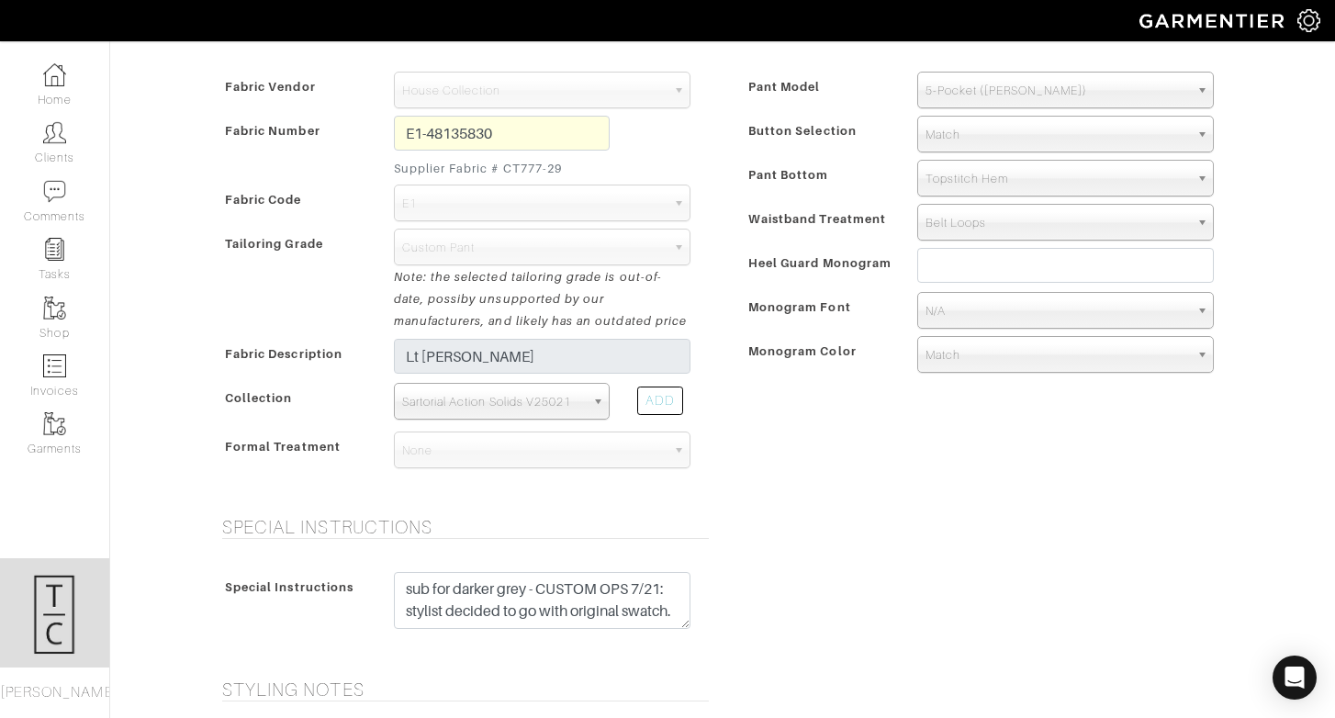
scroll to position [0, 0]
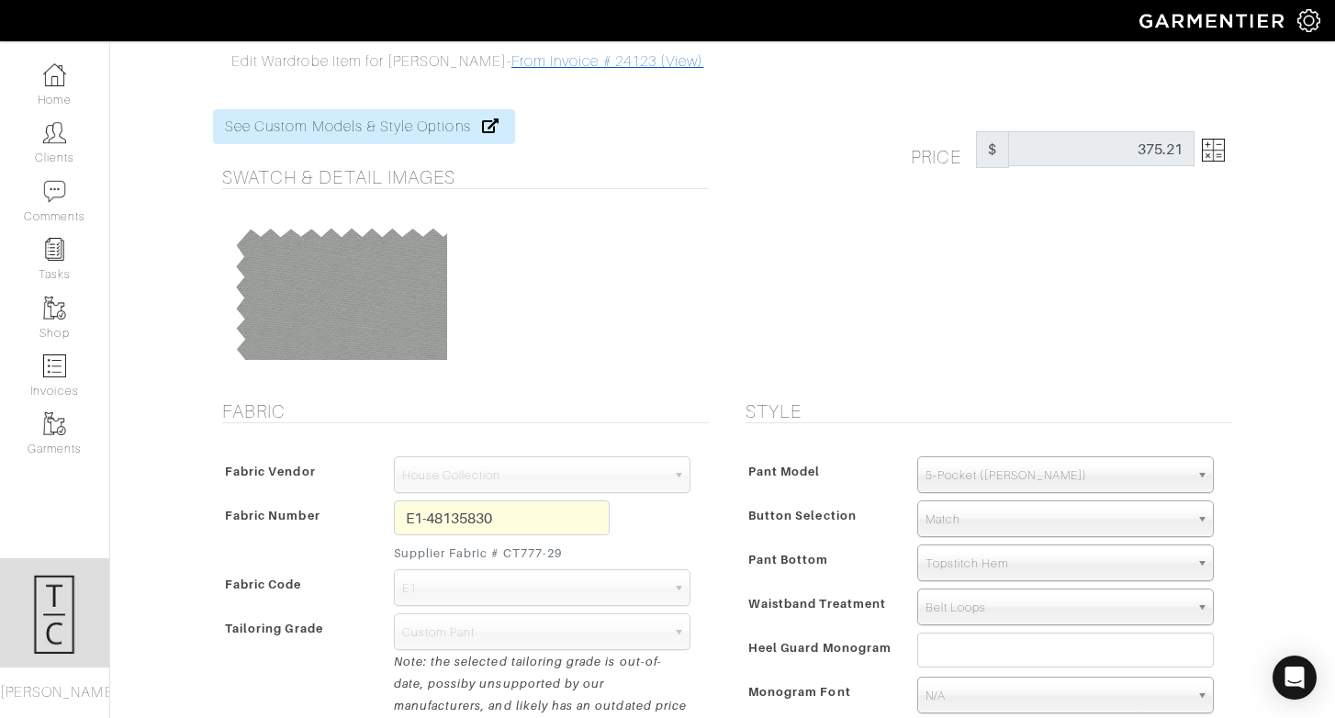
click at [558, 58] on link "From Invoice # 24123 (View)" at bounding box center [607, 61] width 192 height 17
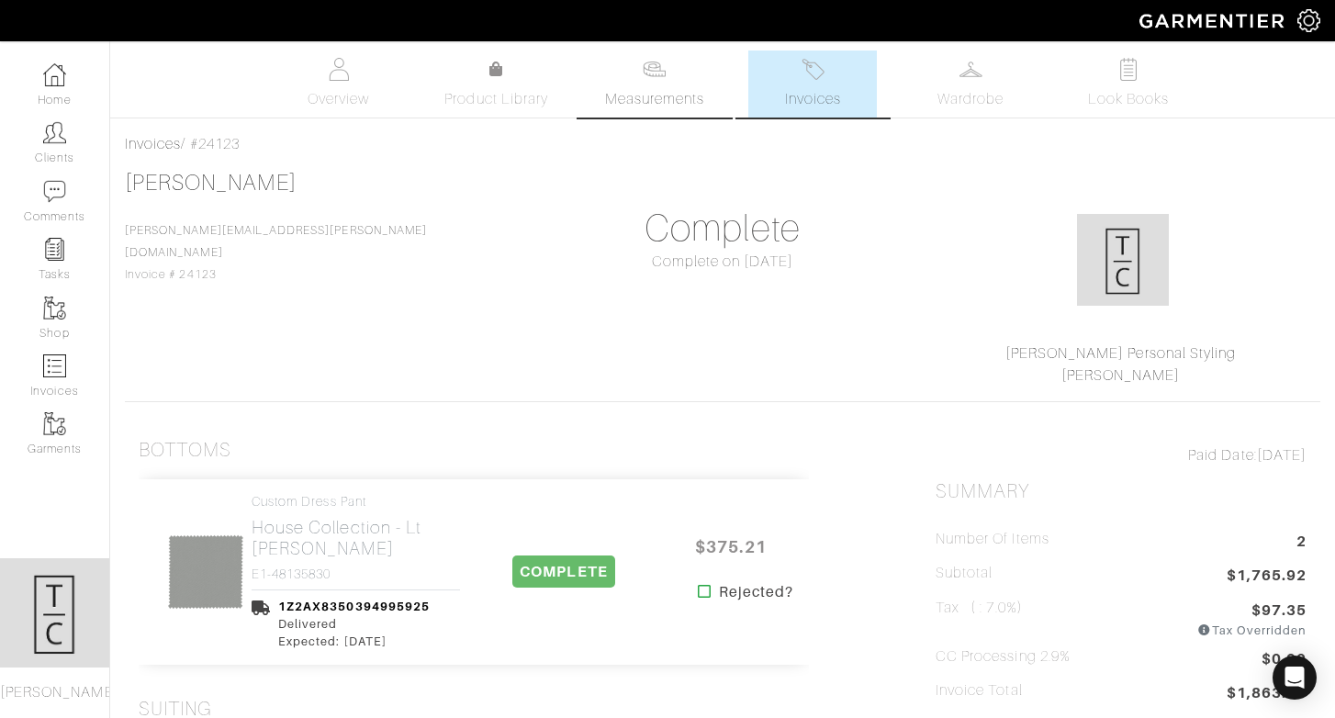
click at [635, 95] on span "Measurements" at bounding box center [655, 99] width 100 height 22
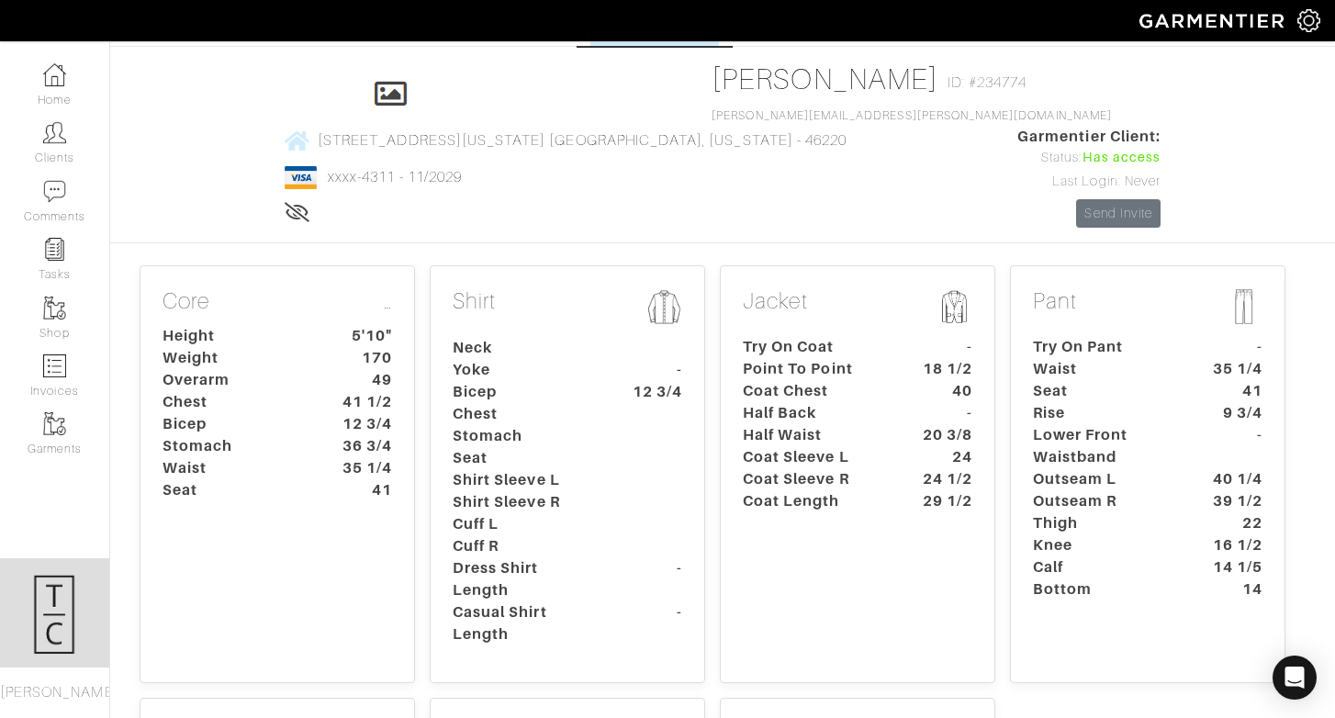
scroll to position [78, 0]
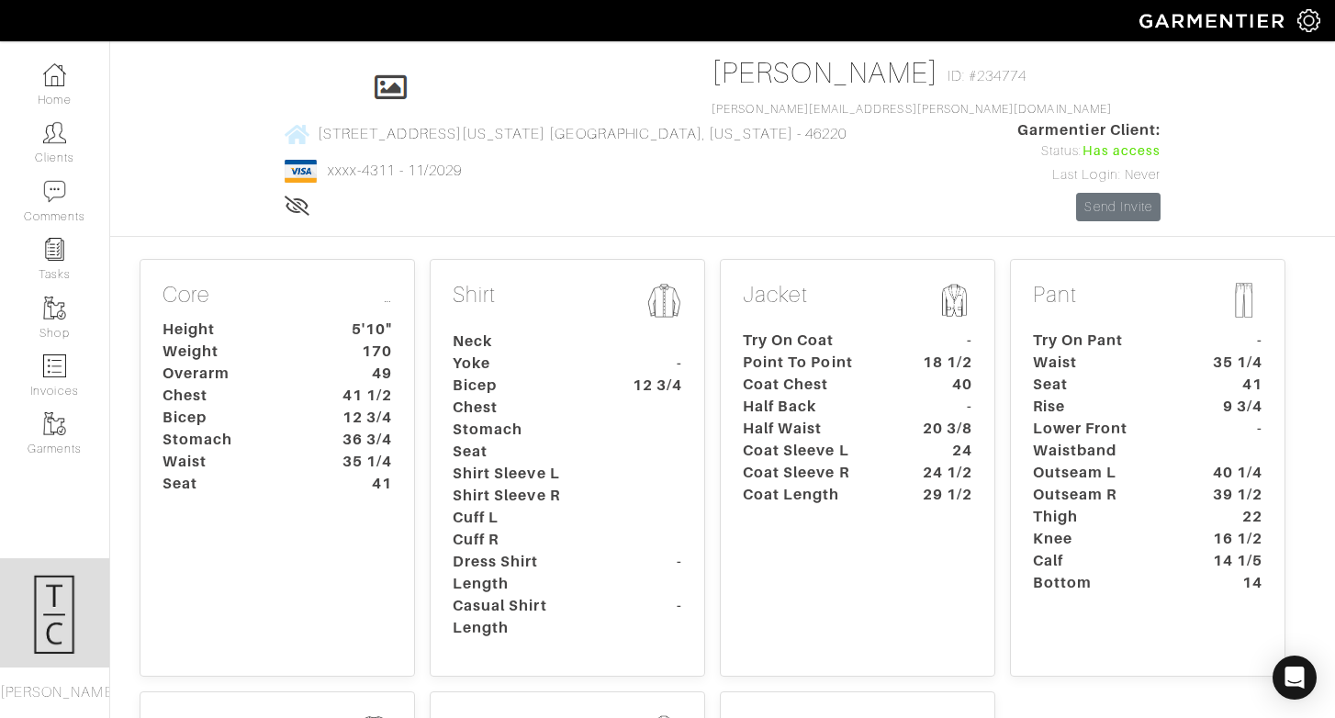
click at [1185, 550] on dt "Calf" at bounding box center [1105, 561] width 172 height 22
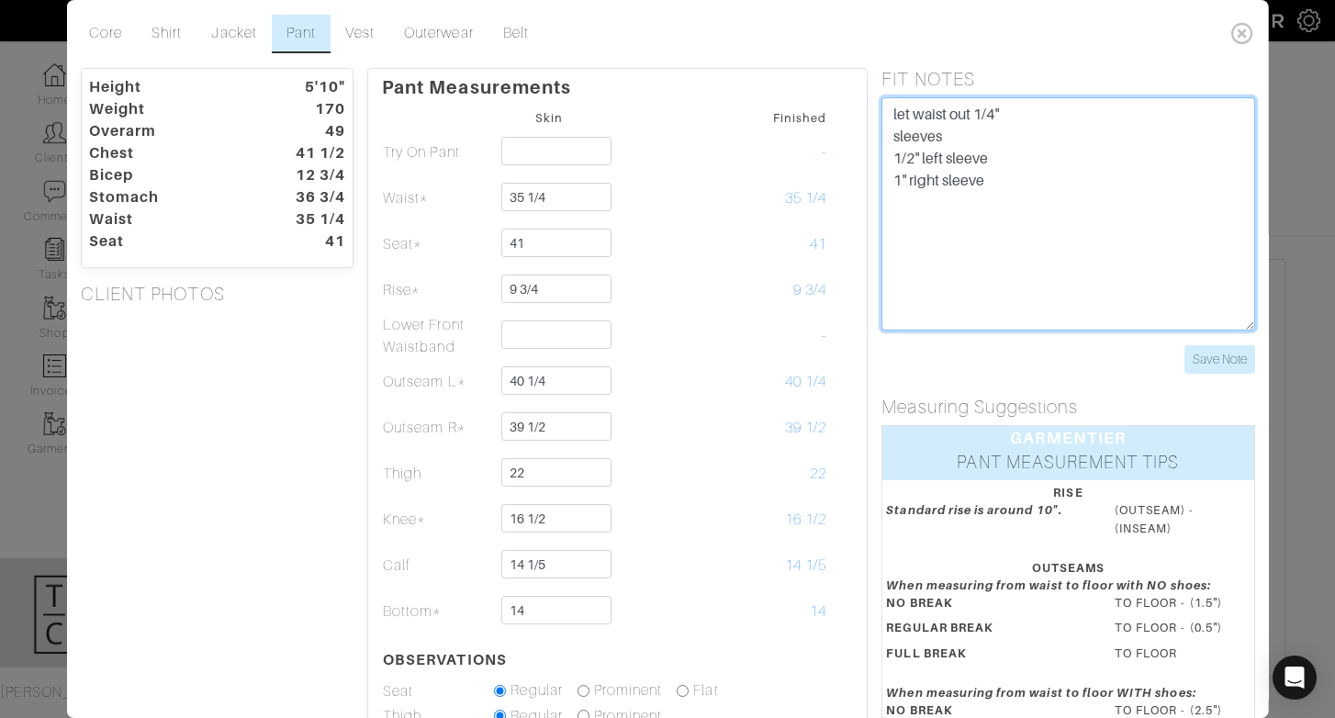
click at [1052, 261] on textarea "let waist out 1/4" sleeves 1/2" left sleeve 1" right sleeve" at bounding box center [1067, 213] width 373 height 233
click at [967, 308] on textarea "let waist out 1/4" sleeves 1/2" left sleeve 1" right sleeve" at bounding box center [1067, 213] width 373 height 233
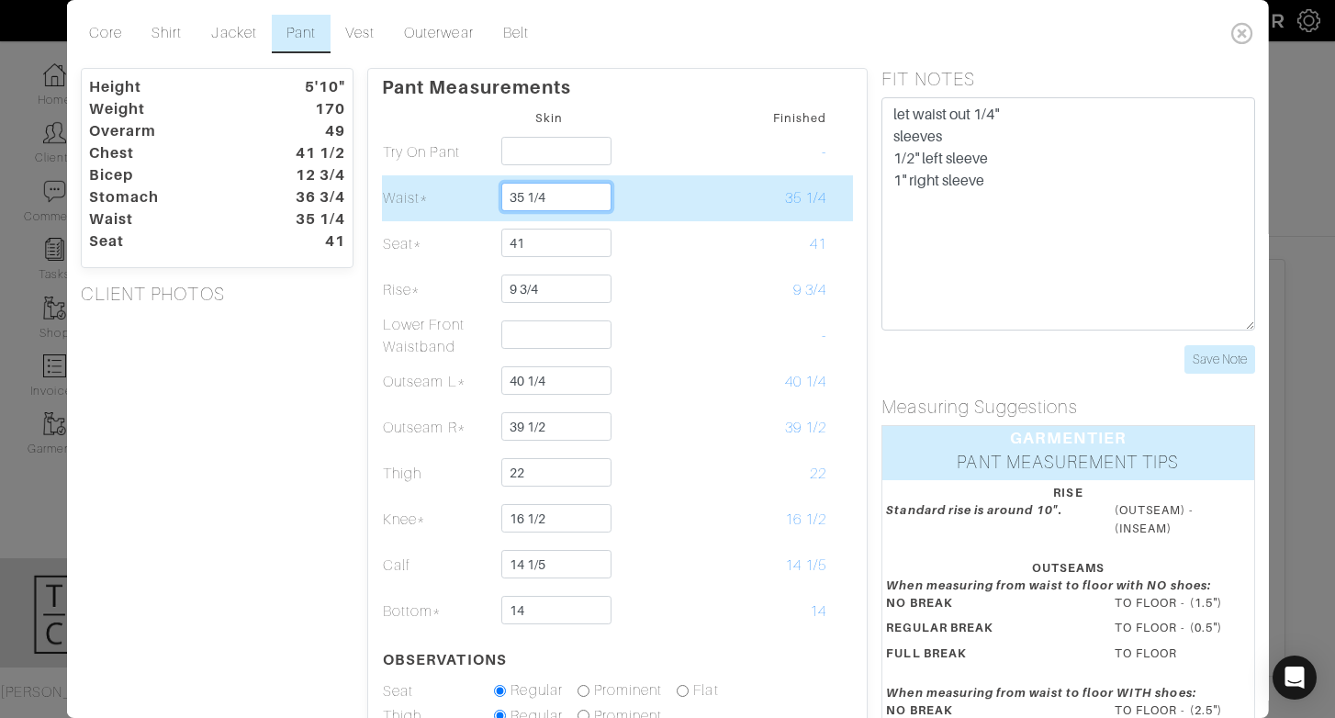
click at [546, 199] on input "35 1/4" at bounding box center [555, 197] width 109 height 28
type input "35 1/2"
click at [673, 216] on td at bounding box center [659, 198] width 111 height 46
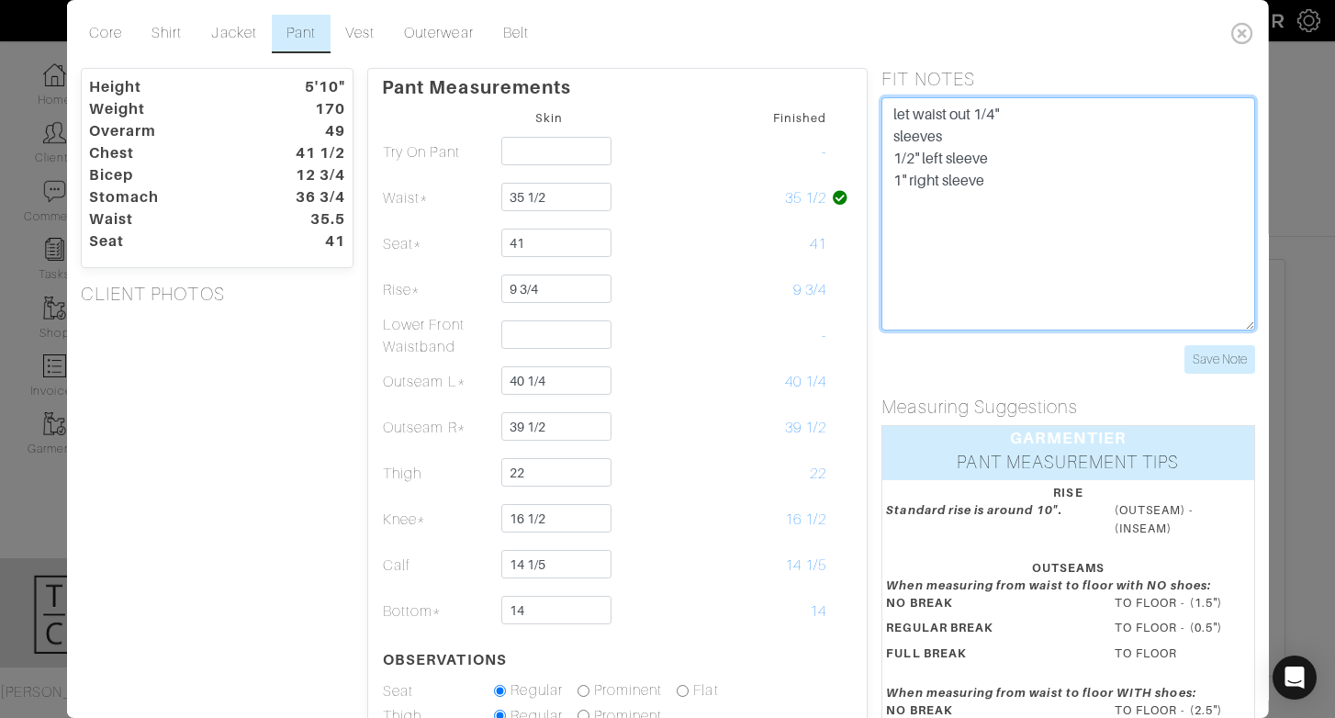
click at [914, 117] on textarea "let waist out 1/4" sleeves 1/2" left sleeve 1" right sleeve" at bounding box center [1067, 213] width 373 height 233
click at [914, 116] on textarea "let waist out 1/4" sleeves 1/2" left sleeve 1" right sleeve" at bounding box center [1067, 213] width 373 height 233
type textarea "sleeves 1/2" left sleeve 1" right sleeve"
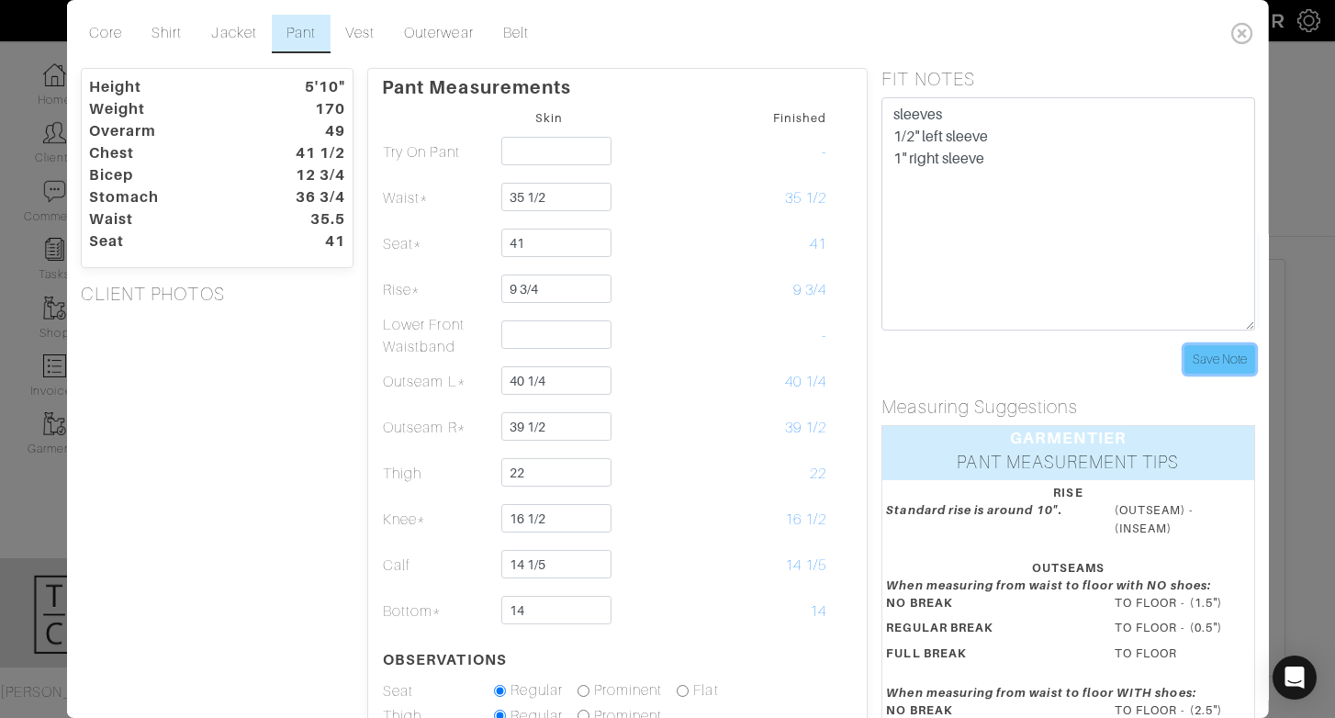
click at [1215, 364] on input "Save Note" at bounding box center [1218, 359] width 71 height 28
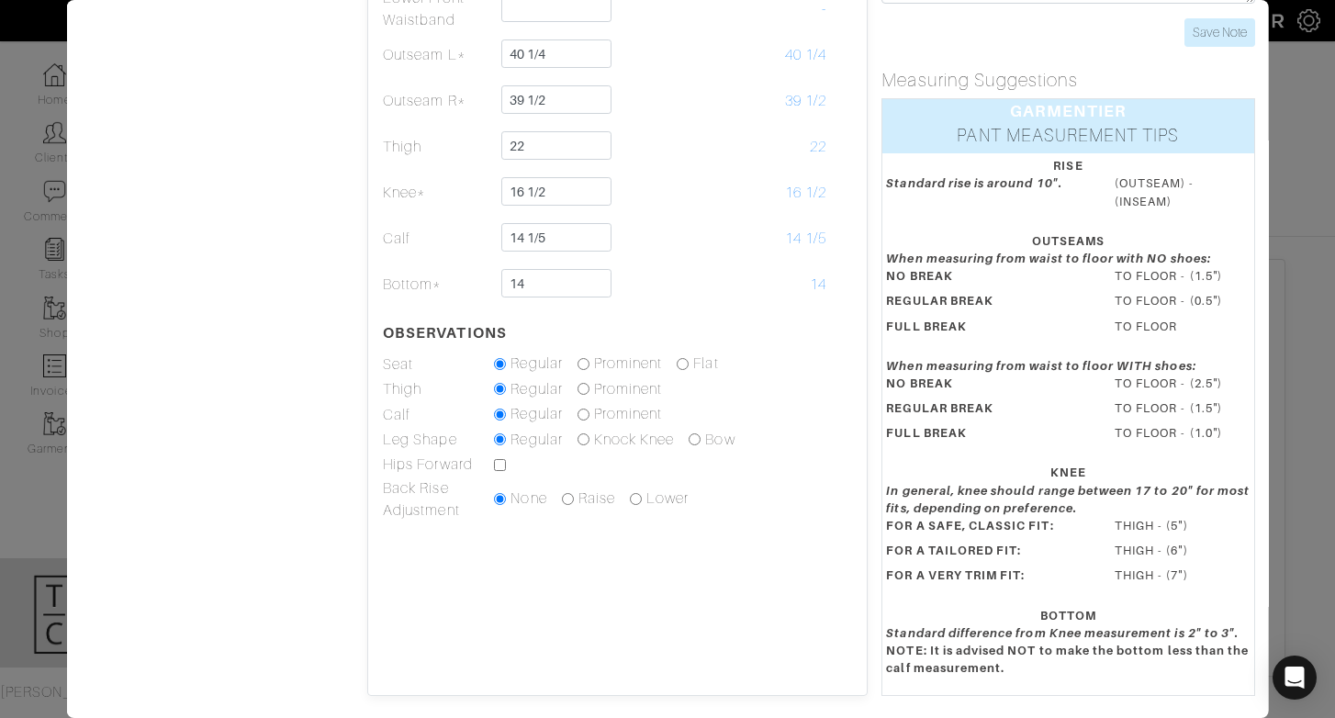
scroll to position [0, 0]
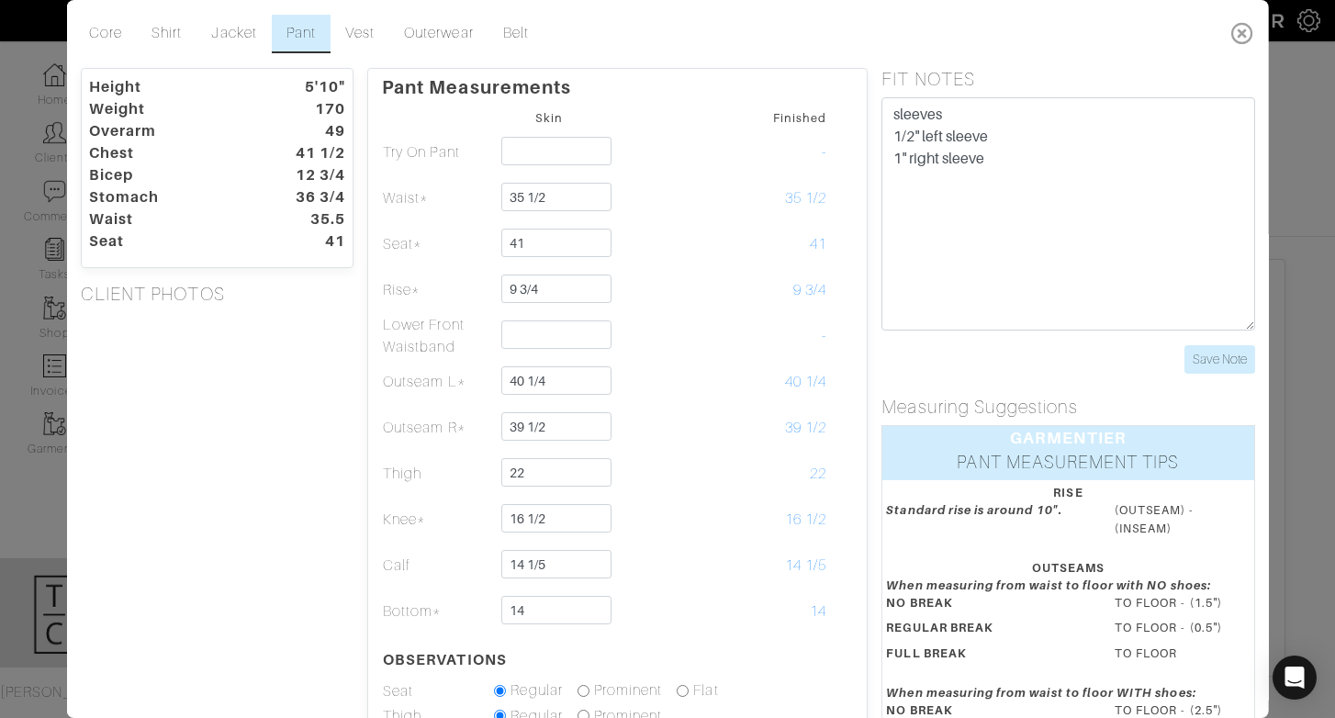
click at [1246, 26] on icon at bounding box center [1242, 33] width 38 height 37
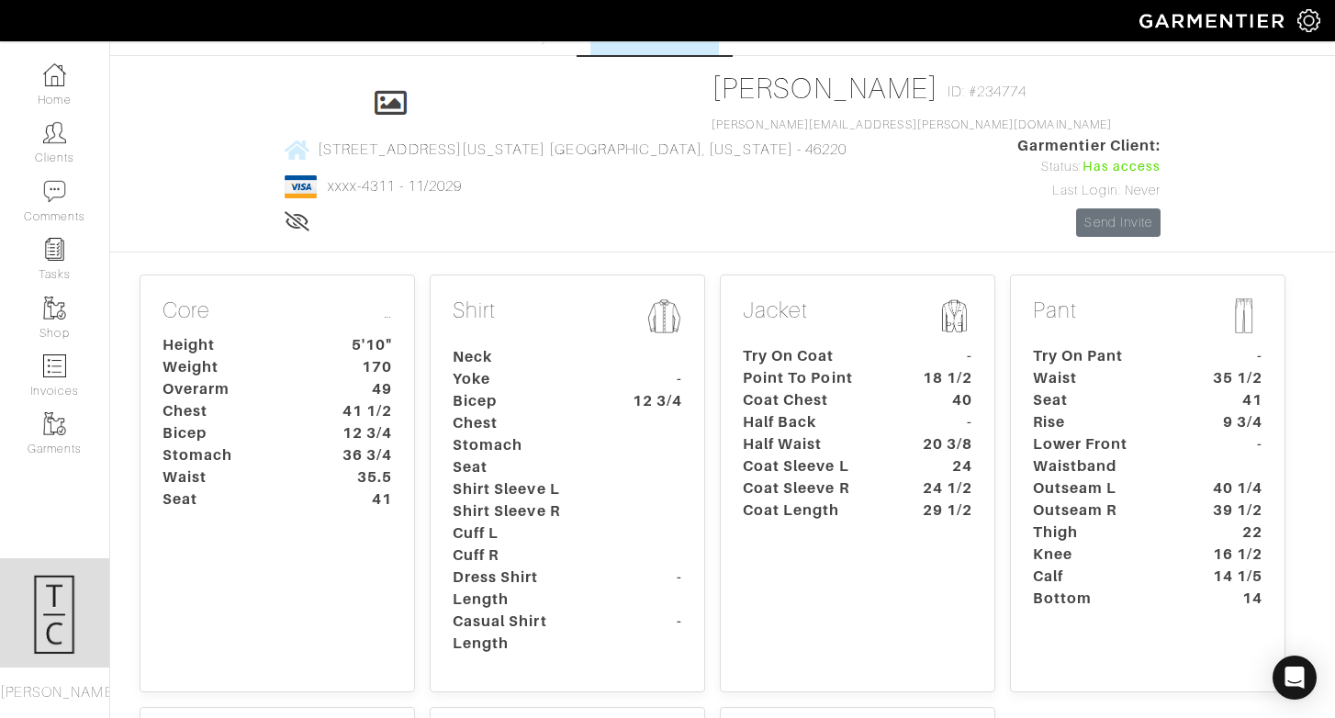
scroll to position [28, 0]
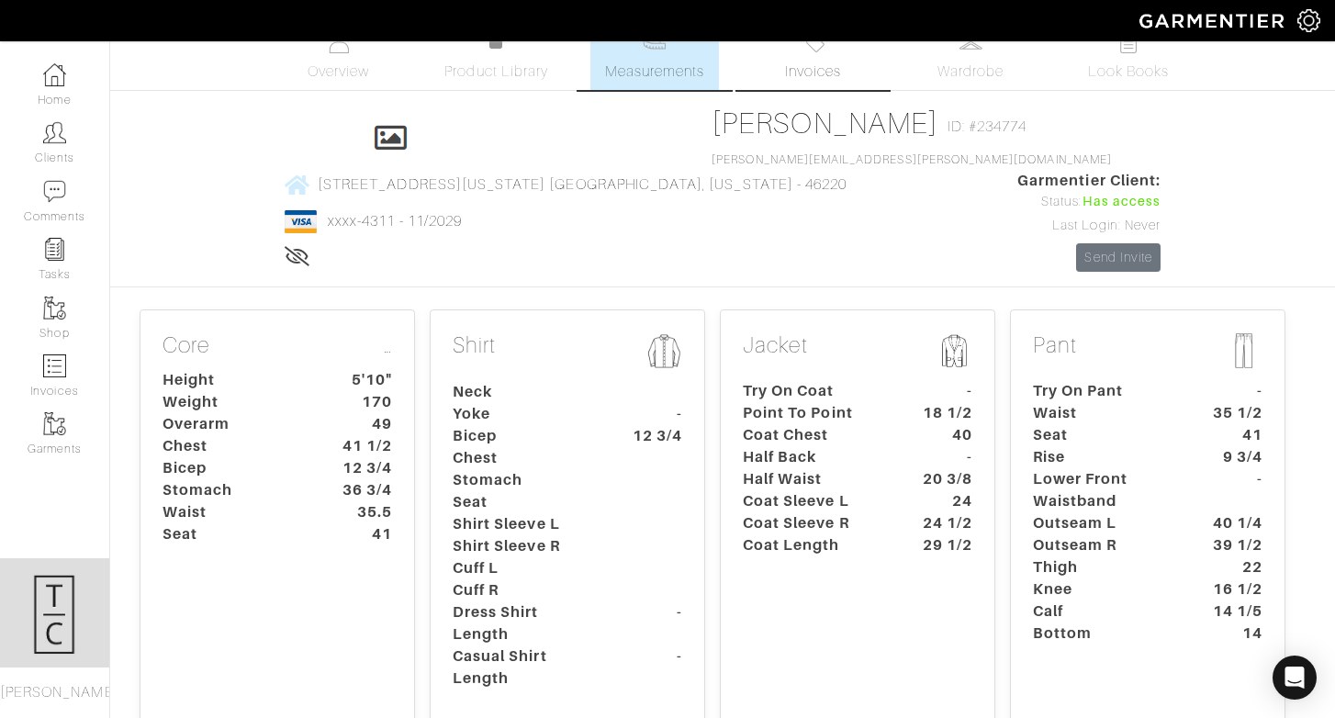
click at [840, 75] on span "Invoices" at bounding box center [813, 72] width 56 height 22
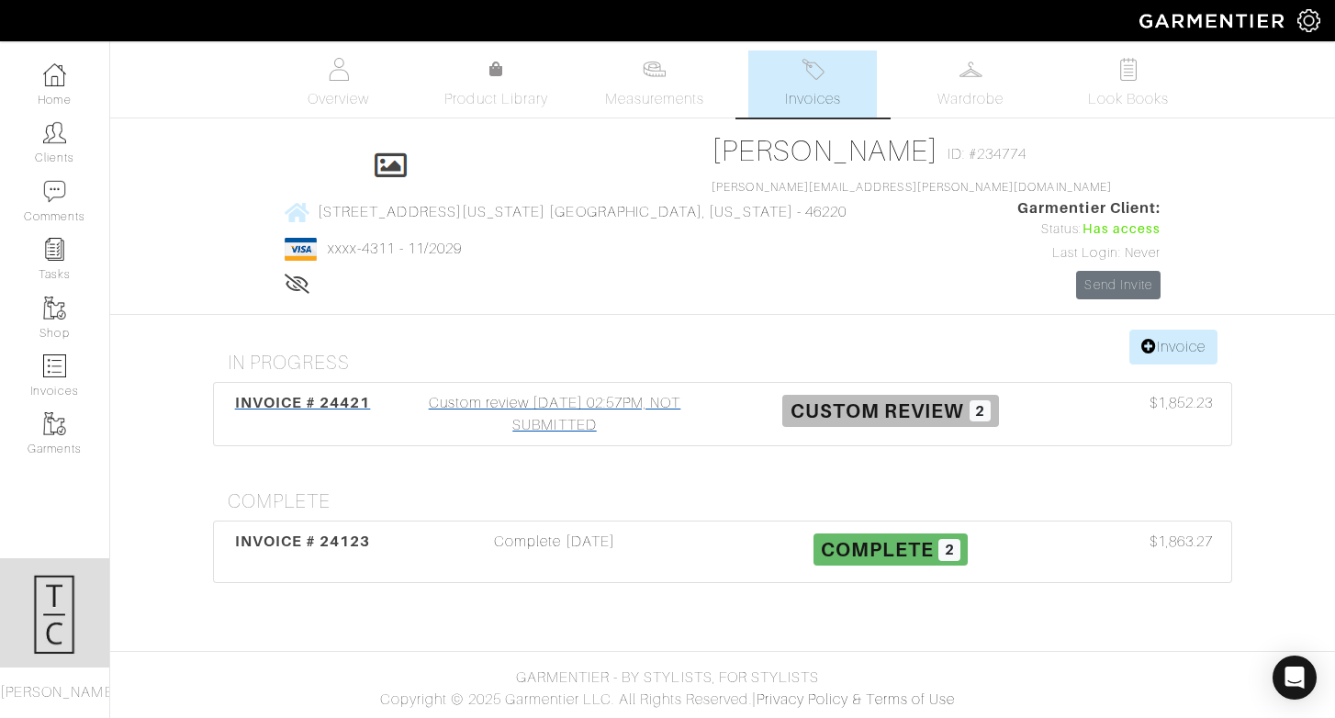
click at [578, 383] on div "INVOICE # 24421 Custom review 08/21/25 02:57PM, NOT SUBMITTED Custom Review 2 $…" at bounding box center [722, 414] width 1017 height 62
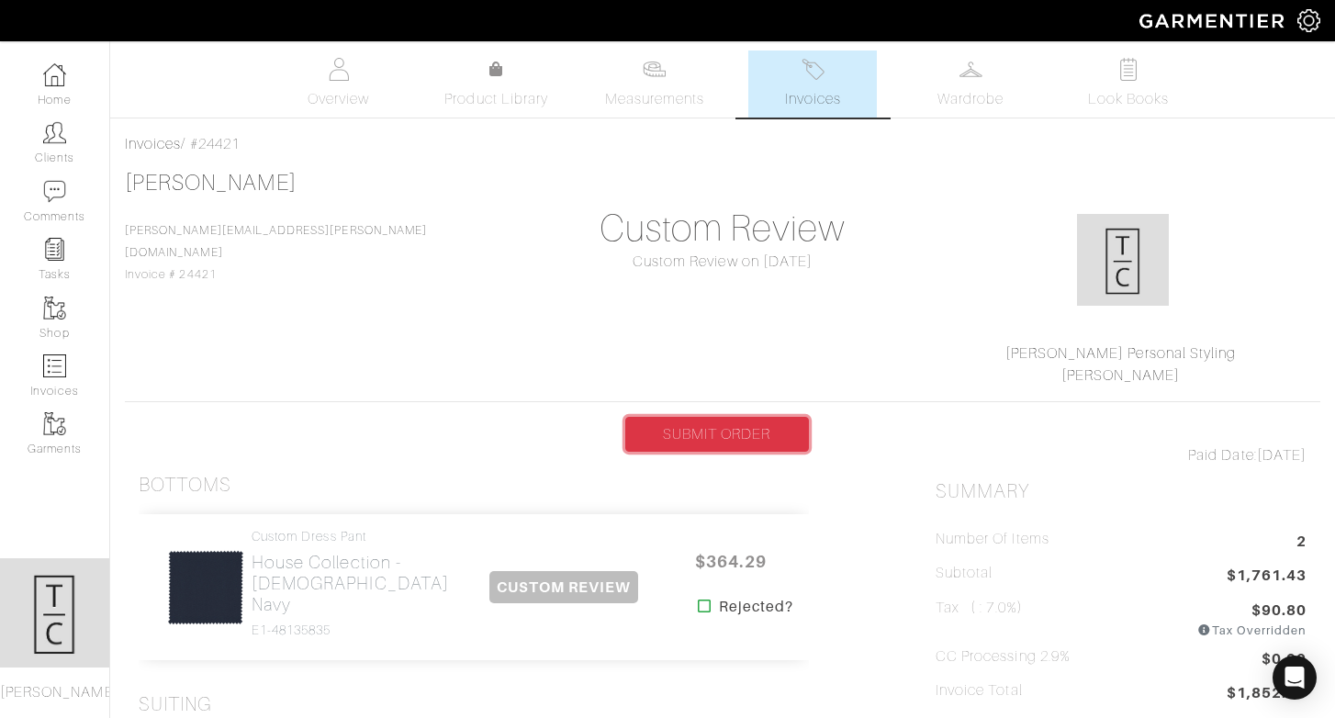
click at [715, 432] on link "SUBMIT ORDER" at bounding box center [717, 434] width 184 height 35
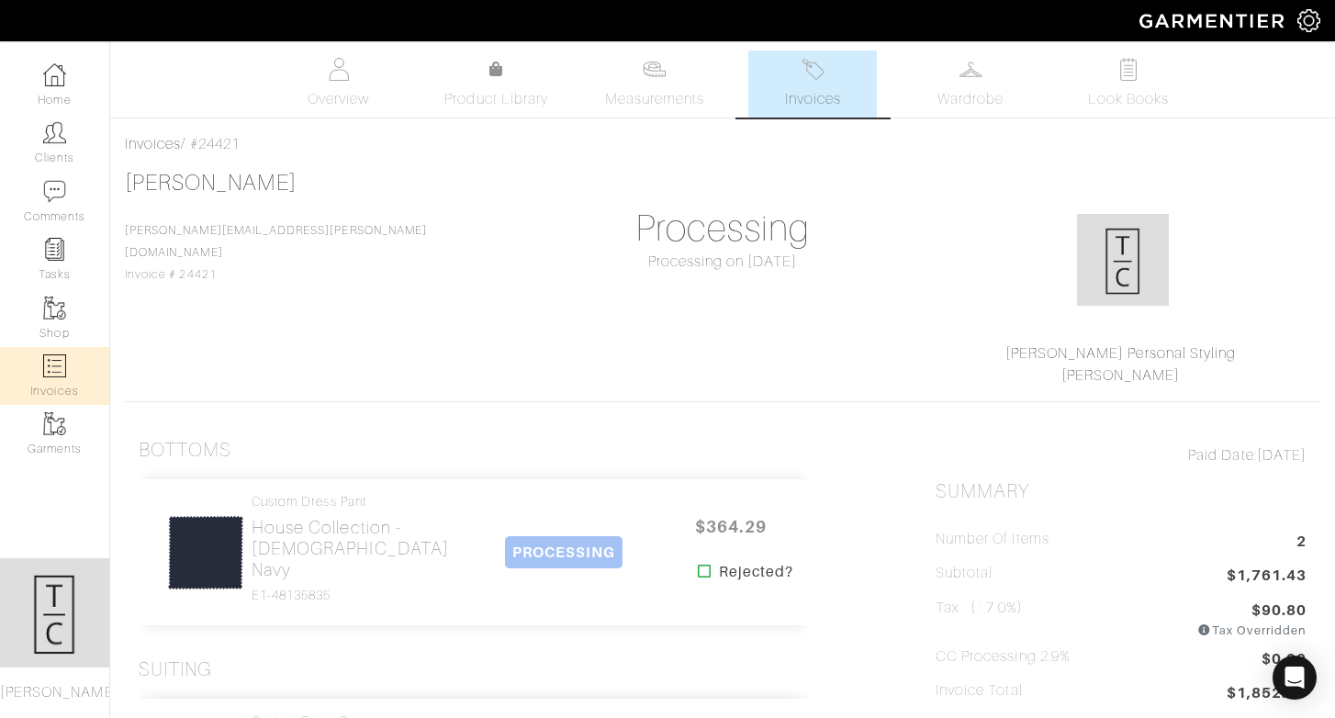
click at [53, 352] on link "Invoices" at bounding box center [54, 376] width 109 height 58
select select
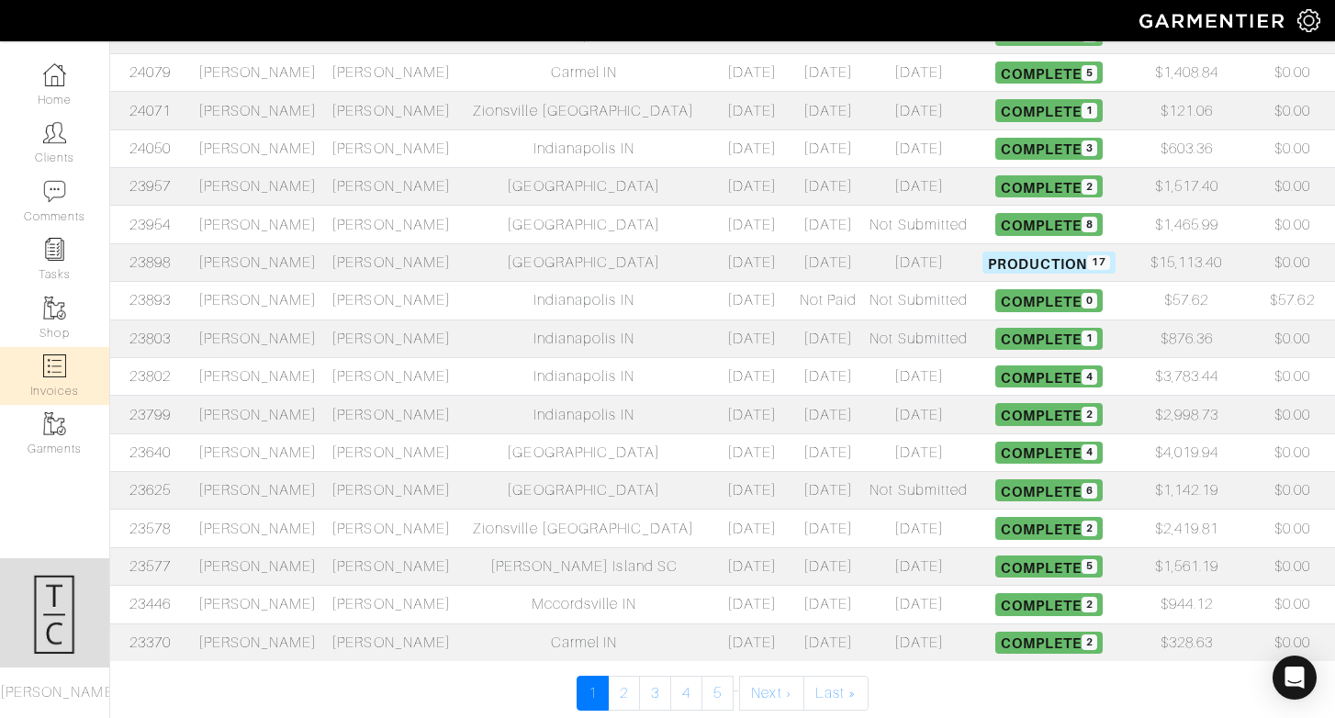
scroll to position [658, 0]
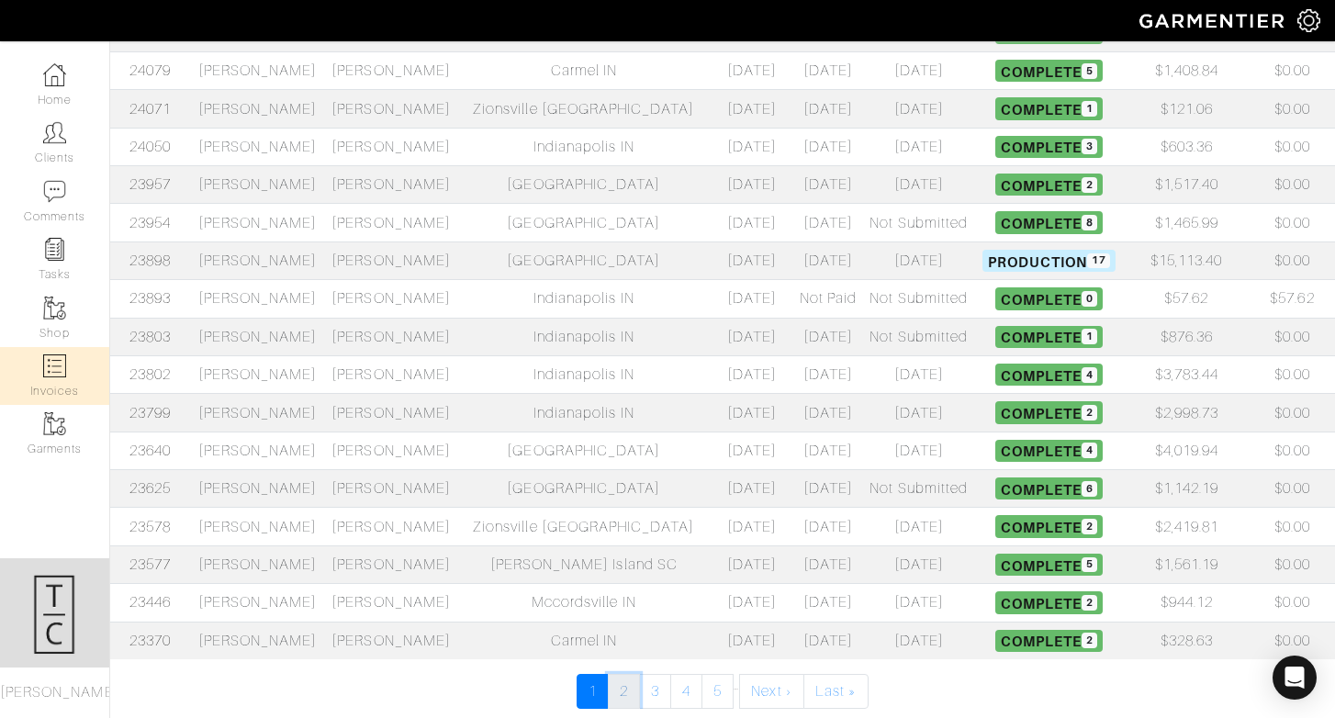
click at [620, 701] on link "2" at bounding box center [624, 691] width 32 height 35
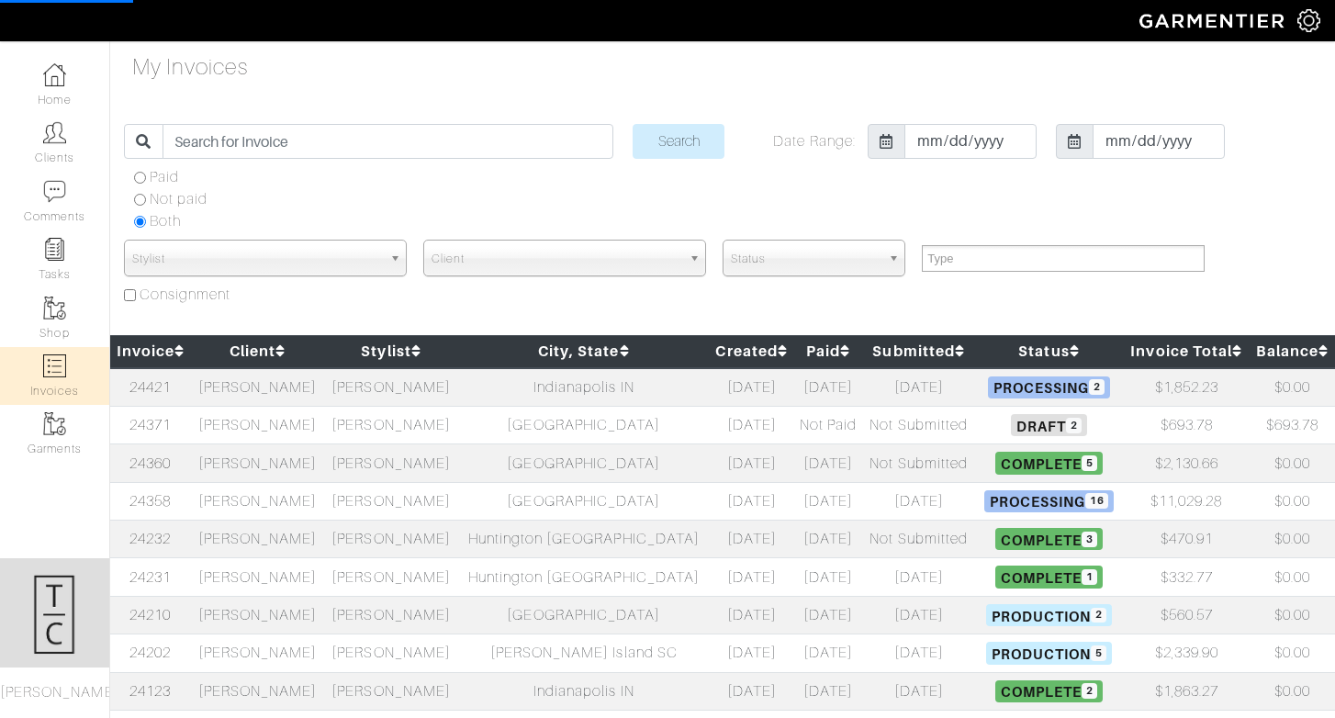
select select
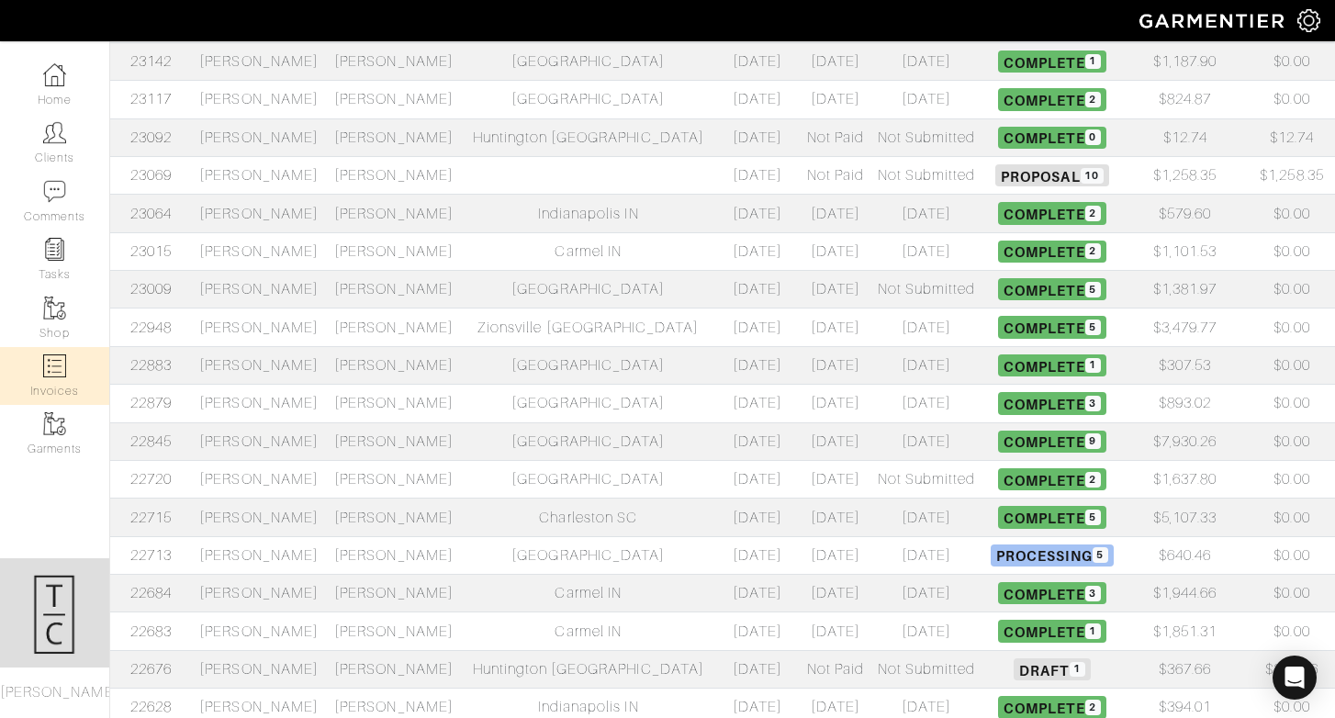
scroll to position [567, 0]
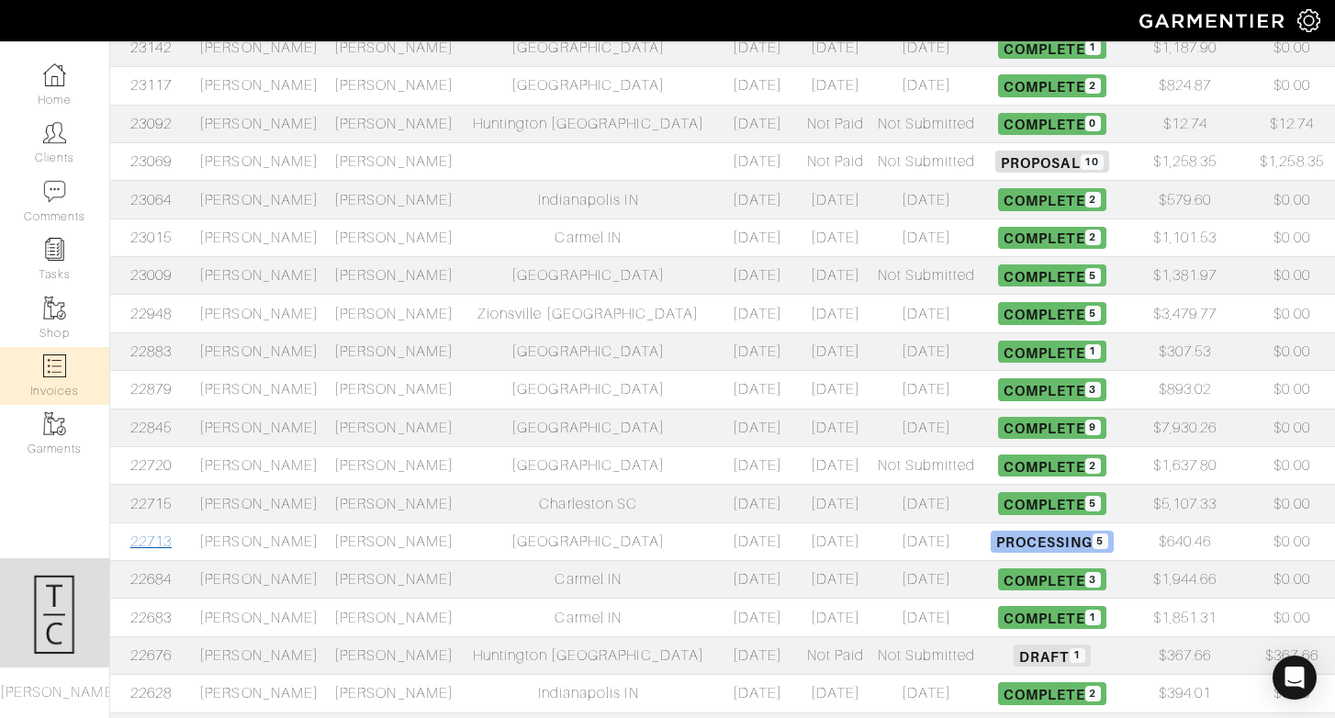
click at [156, 539] on link "22713" at bounding box center [150, 541] width 41 height 17
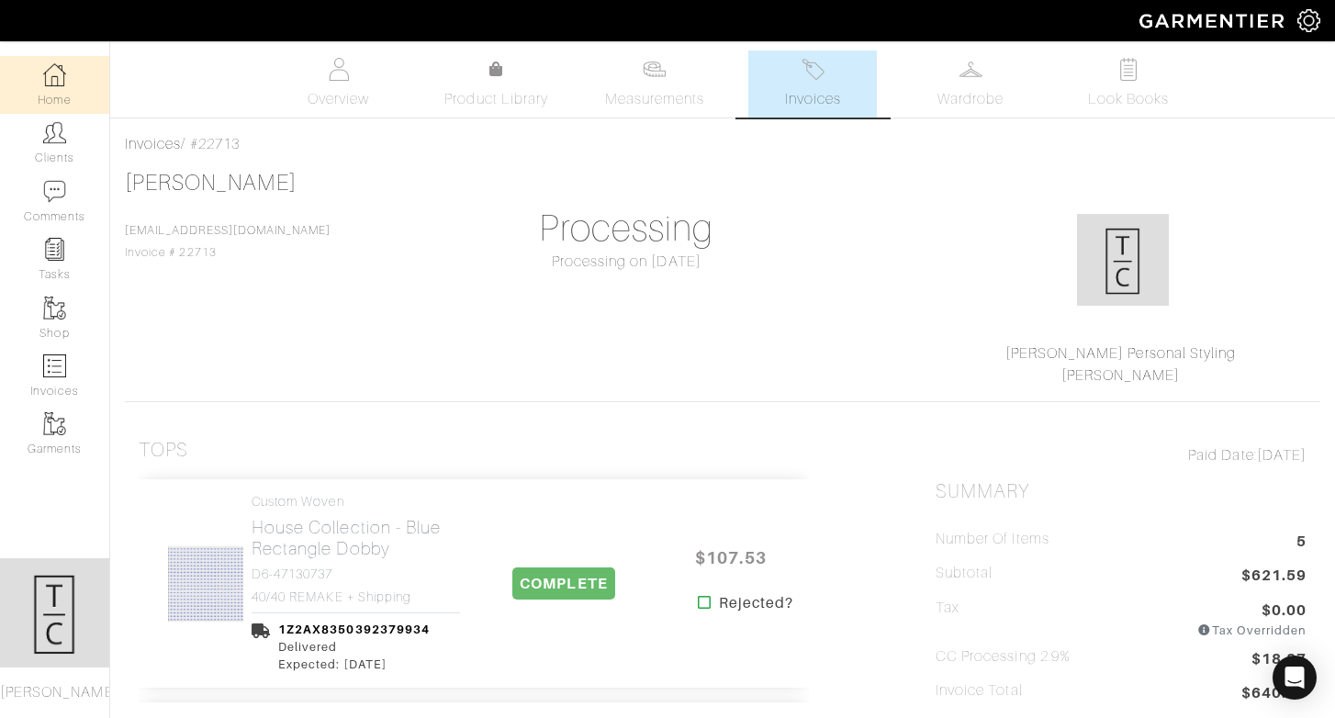
click at [65, 82] on img at bounding box center [54, 74] width 23 height 23
